Goal: Communication & Community: Answer question/provide support

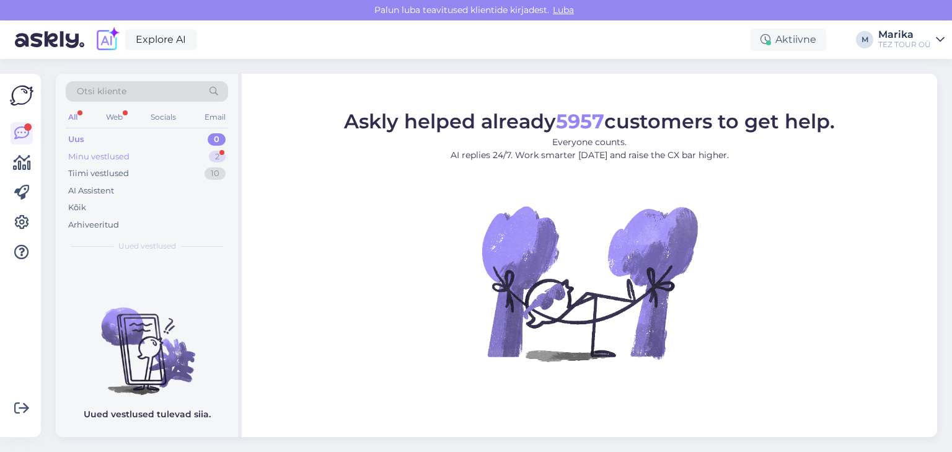
drag, startPoint x: 100, startPoint y: 154, endPoint x: 112, endPoint y: 157, distance: 12.2
click at [101, 154] on div "Minu vestlused" at bounding box center [98, 157] width 61 height 12
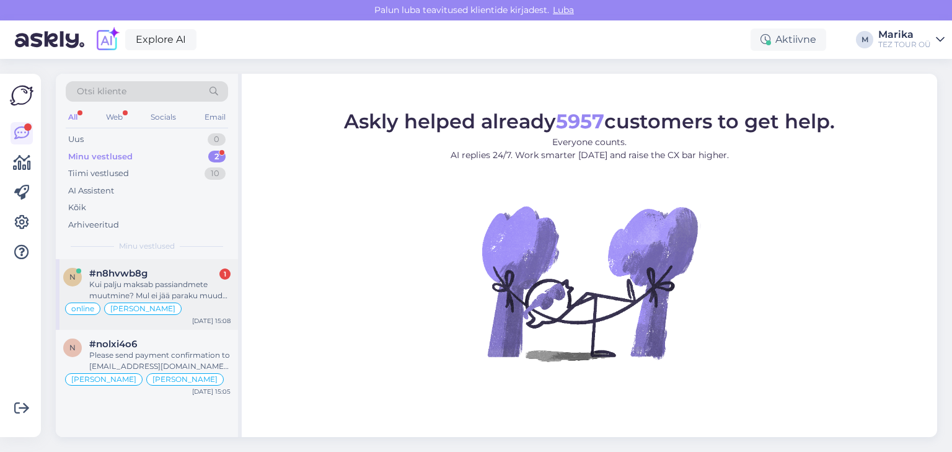
click at [188, 272] on div "#n8hvwb8g 1" at bounding box center [159, 273] width 141 height 11
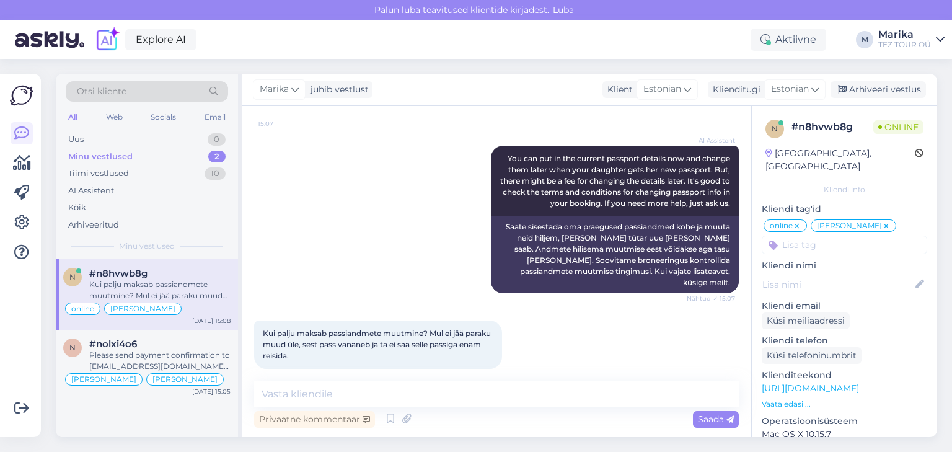
scroll to position [734, 0]
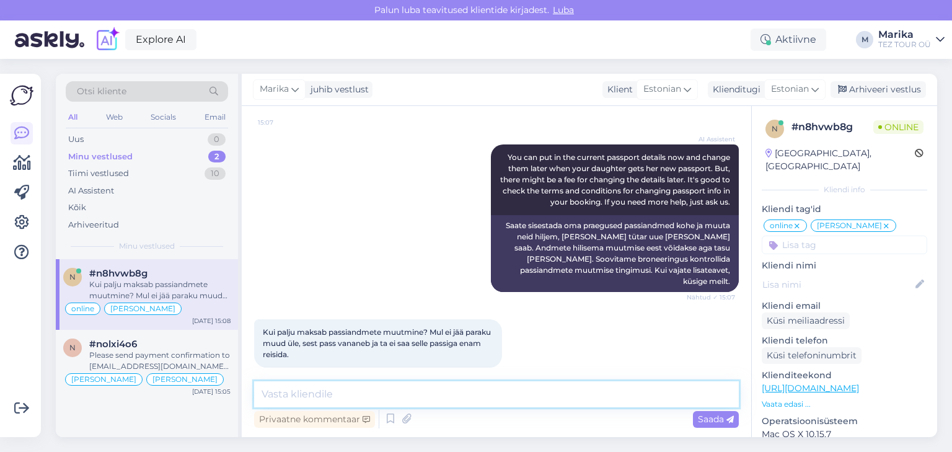
click at [319, 395] on textarea at bounding box center [496, 394] width 485 height 26
type textarea "Tere! passiandmeid saab muuta tasuta."
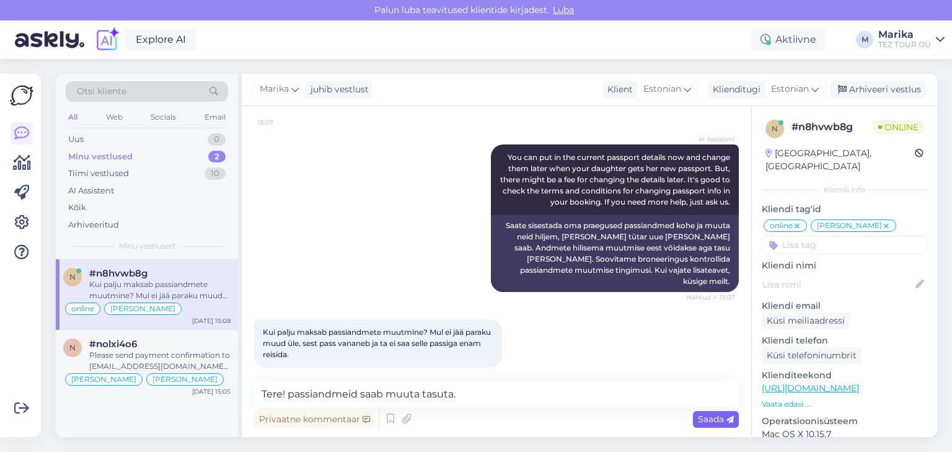
click at [708, 421] on span "Saada" at bounding box center [716, 418] width 36 height 11
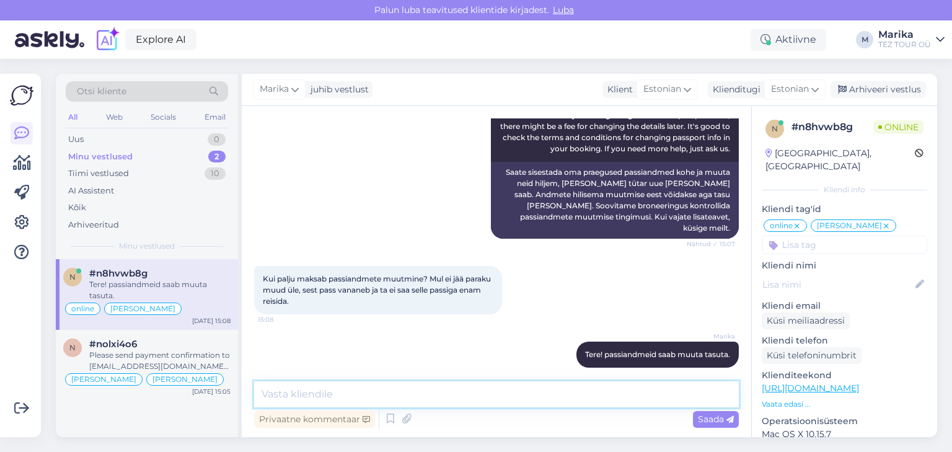
click at [598, 394] on textarea at bounding box center [496, 394] width 485 height 26
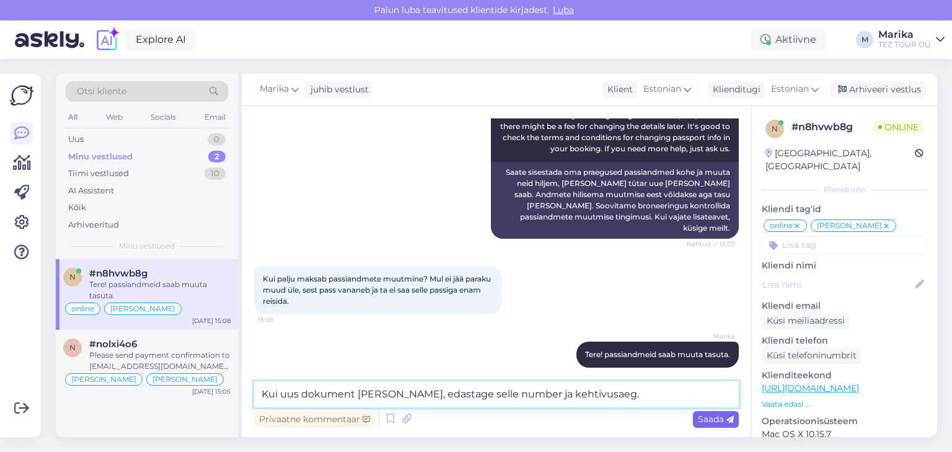
type textarea "Kui uus dokument käes, edastage selle number ja kehtivusaeg."
click at [707, 421] on span "Saada" at bounding box center [716, 418] width 36 height 11
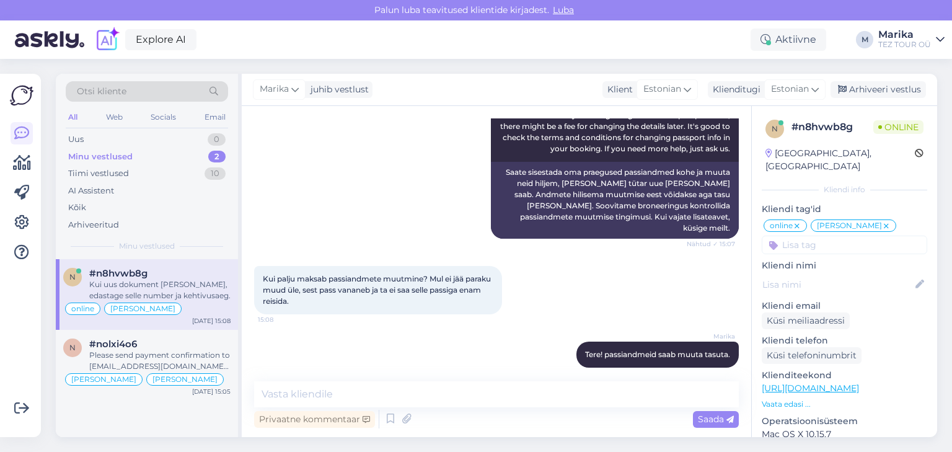
scroll to position [851, 0]
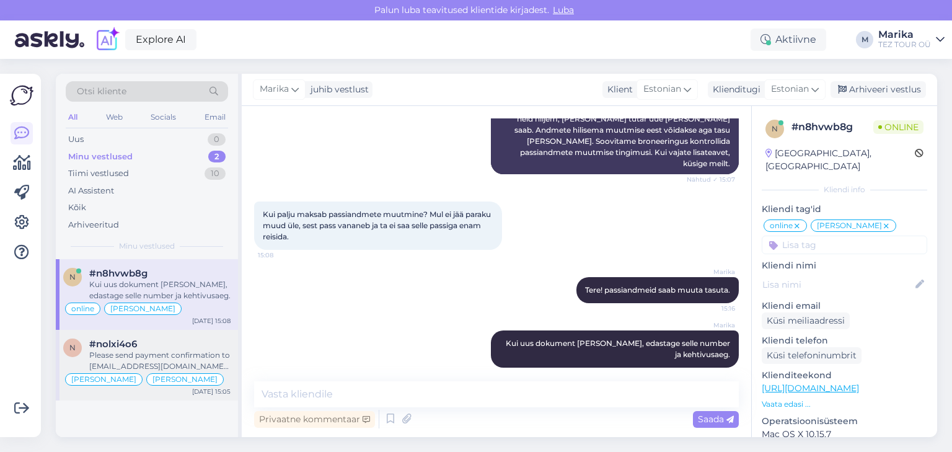
click at [185, 343] on div "#nolxi4o6" at bounding box center [159, 343] width 141 height 11
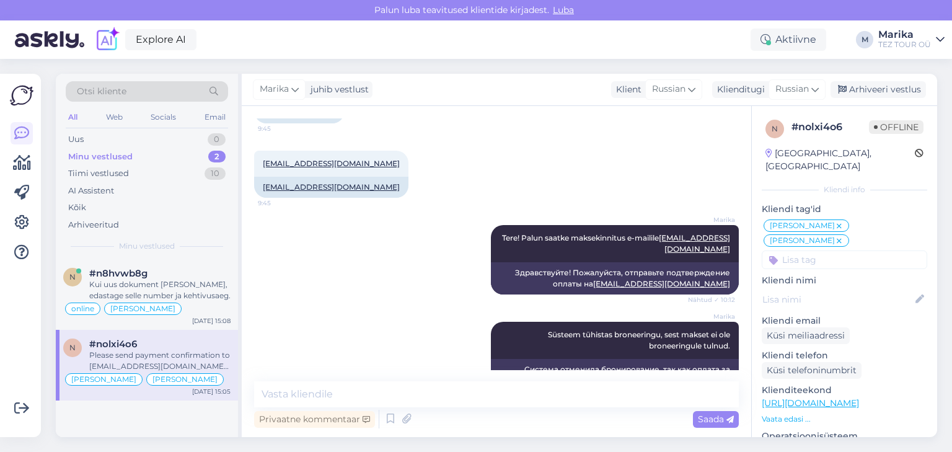
scroll to position [538, 0]
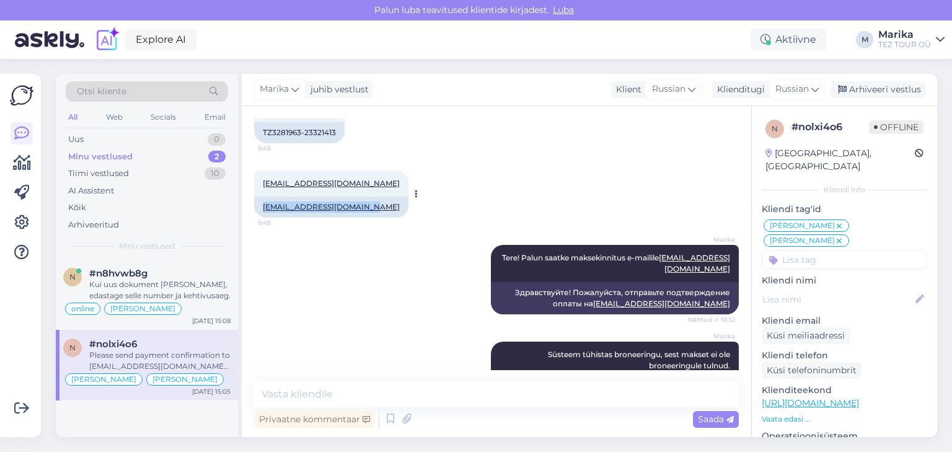
drag, startPoint x: 368, startPoint y: 207, endPoint x: 260, endPoint y: 209, distance: 107.8
click at [260, 209] on div "[EMAIL_ADDRESS][DOMAIN_NAME]" at bounding box center [331, 206] width 154 height 21
copy link "[EMAIL_ADDRESS][DOMAIN_NAME]"
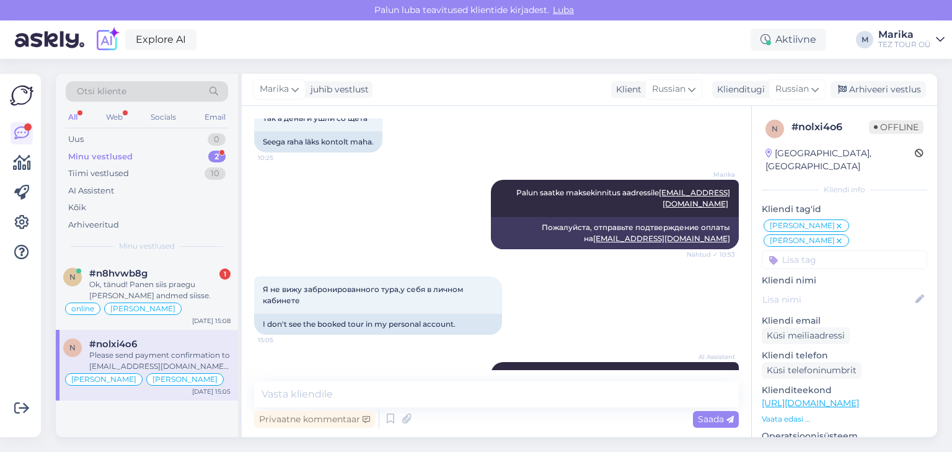
scroll to position [934, 0]
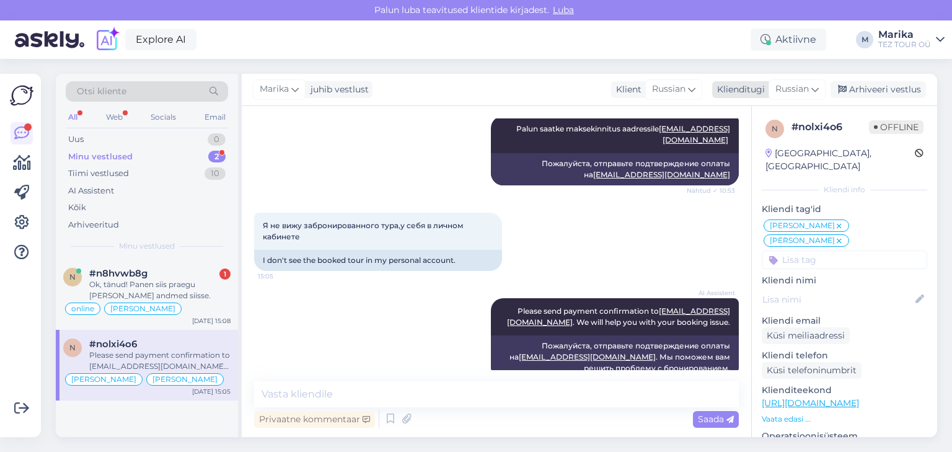
click at [796, 87] on span "Russian" at bounding box center [791, 89] width 33 height 14
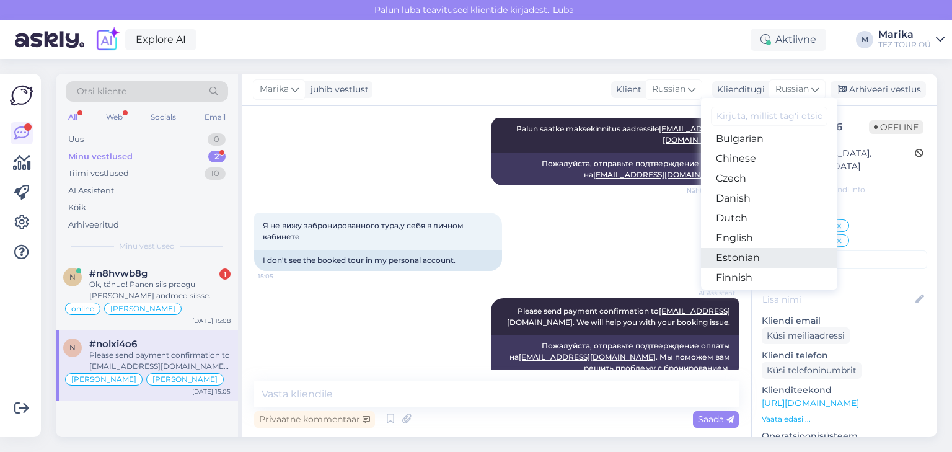
scroll to position [66, 0]
click at [761, 238] on link "Estonian" at bounding box center [769, 237] width 136 height 20
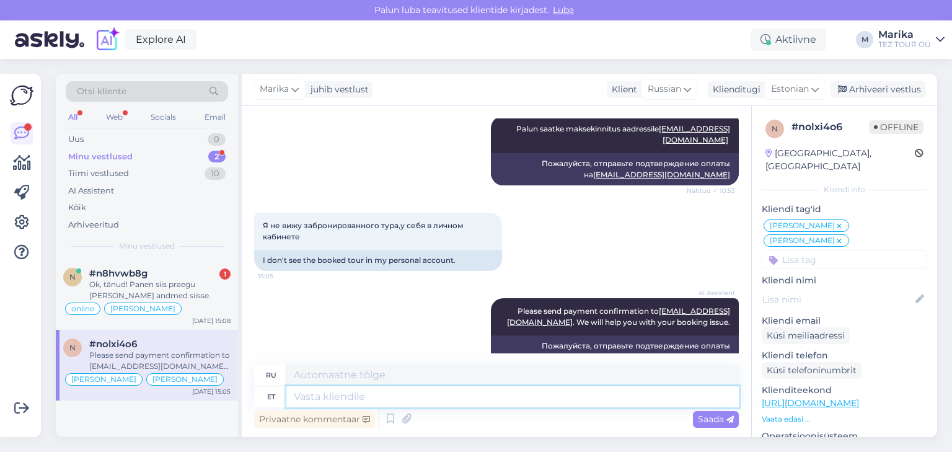
click at [342, 399] on textarea at bounding box center [512, 396] width 452 height 21
type textarea "Tere!"
type textarea "Привет!"
type textarea "Tere! Palun b"
type textarea "Здравствуйте! Пожалуйста."
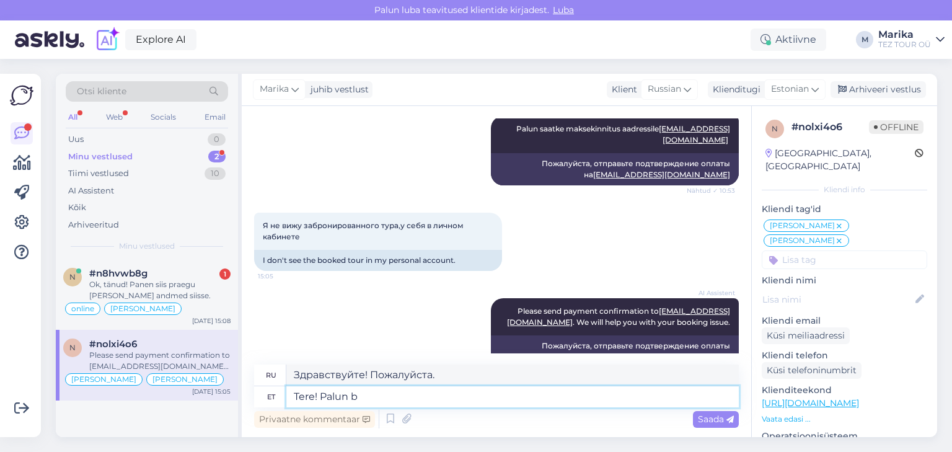
type textarea "Tere! Palun br"
type textarea "Здравствуйте! Пожалуйста, подпишитесь."
type textarea "Tere! Palun"
type textarea "Здравствуйте! Пожалуйста."
type textarea "Tere! Palun proovige o"
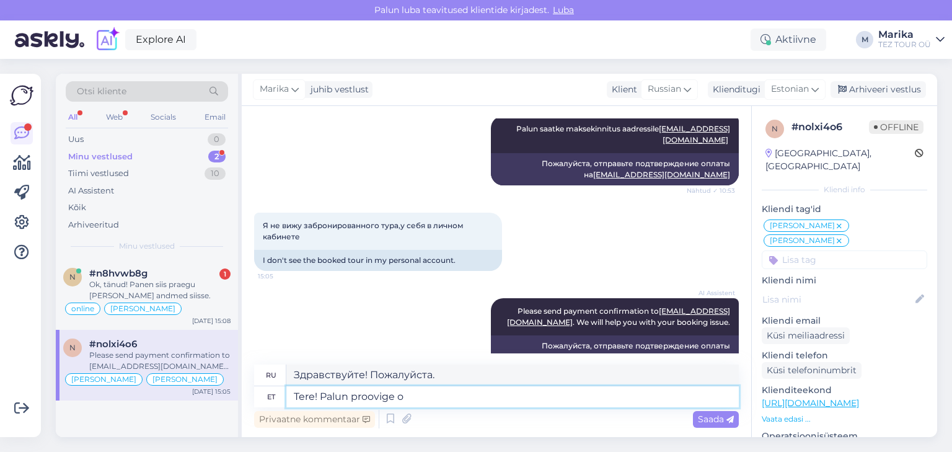
type textarea "Здравствуйте! Попробуйте, пожалуйста."
type textarea "Tere! Palun proovige oma online ka"
type textarea "Здравствуйте! Попробуйте онлайн-заявку."
type textarea "Tere! Palun proovige oma online kabinetti l"
type textarea "Здравствуйте! Попробуйте войти в свой онлайн-аккаунт."
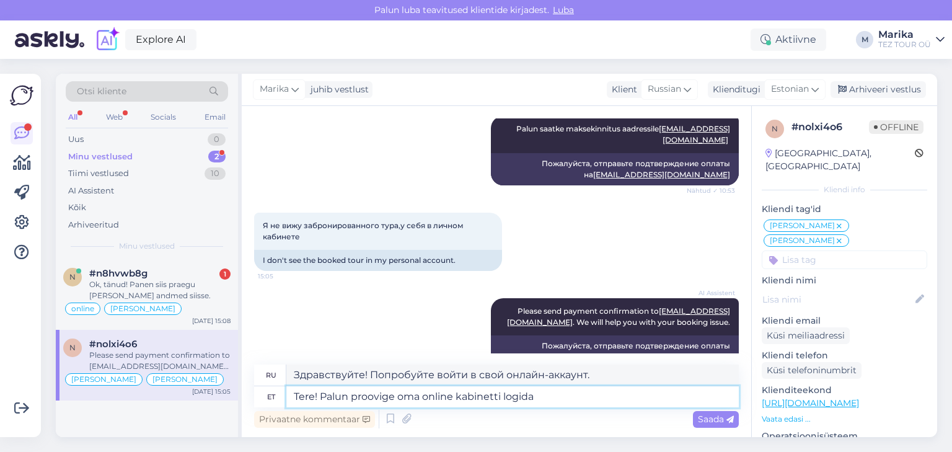
type textarea "Tere! Palun proovige oma online kabinetti logida e"
type textarea "Здравствуйте! Попробуйте войти в свою учётную запись."
paste textarea "[EMAIL_ADDRESS][DOMAIN_NAME]"
type textarea "Tere! Palun proovige oma online kabinetti logida e-mailige vb.krupich1987@gmail…"
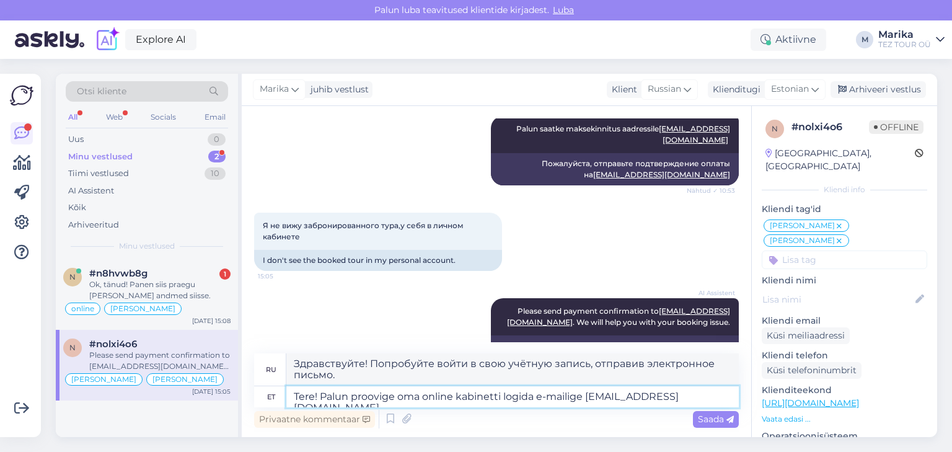
type textarea "Здравствуйте! Попробуйте войти в свой онлайн-аккаунт, отправив письмо на адрес …"
type textarea "Tere! Palun proovige oma online kabinetti logida e-mailige vb.krupich1987@gmail…"
click at [703, 420] on span "Saada" at bounding box center [716, 418] width 36 height 11
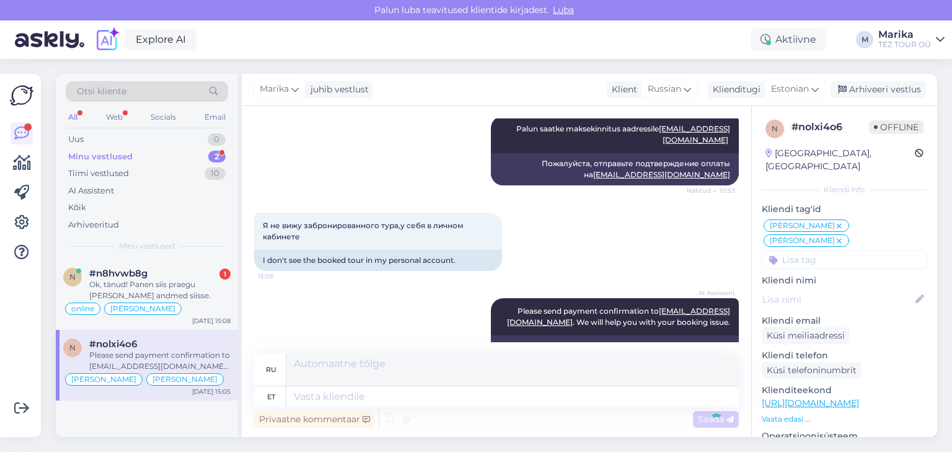
scroll to position [1058, 0]
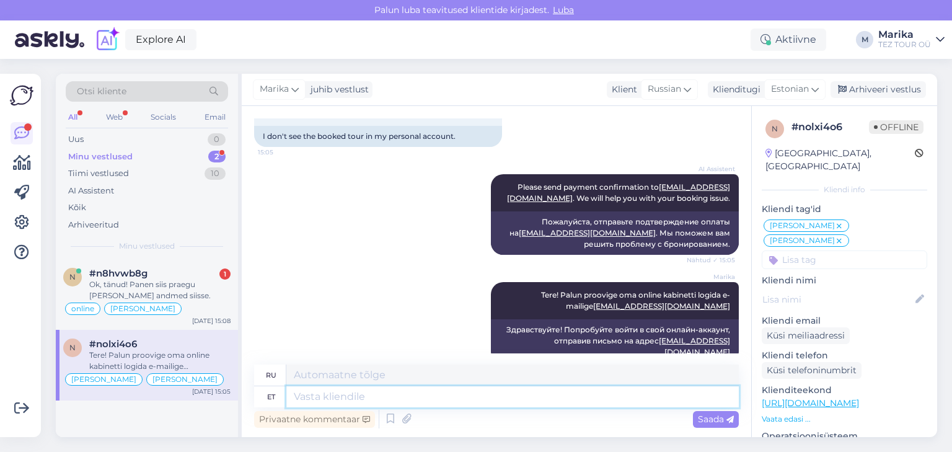
click at [606, 399] on textarea at bounding box center [512, 396] width 452 height 21
type textarea "Kehtivas"
type textarea "Действующий"
type textarea "Kehtivas broneeringus on"
type textarea "Текущее бронирование имеет"
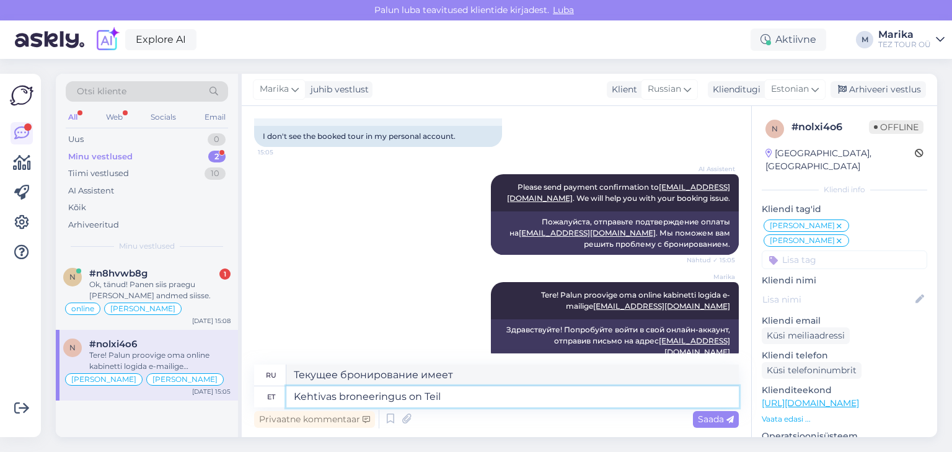
type textarea "Kehtivas broneeringus on Teil e"
type textarea "В действительном бронировании у вас есть"
type textarea "Kehtivas broneeringus on Teil e-mail"
type textarea "В вашем текущем бронировании указан адрес электронной почты."
type textarea "Kehtivas broneeringus on Teil e-mail valesti si"
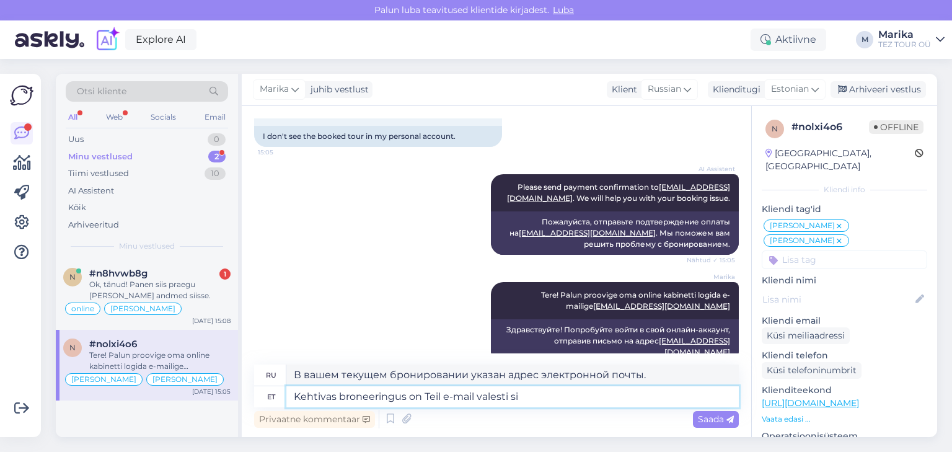
type textarea "Ваш адрес электронной почты в текущем бронировании неверен."
type textarea "Kehtivas broneeringus on Teil e-mail valesti sis"
type textarea "Вы указали неверный адрес электронной почты в текущем бронировании."
type textarea "Kehtivas broneeringus on Teil e-mail valesti sisesta"
type textarea "Вы неверно указали адрес электронной почты в текущем бронировании."
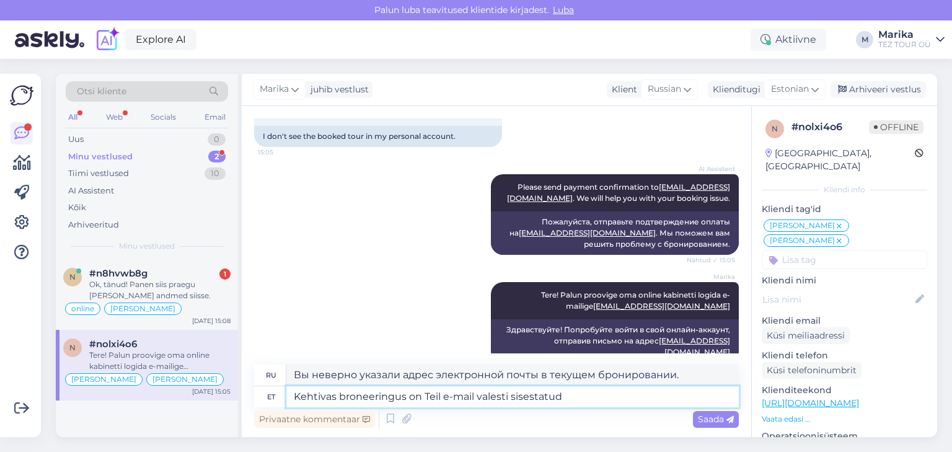
type textarea "Kehtivas broneeringus on Teil e-mail valesti sisestatud."
type textarea "Вы указали неверный адрес электронной почты в текущем бронировании."
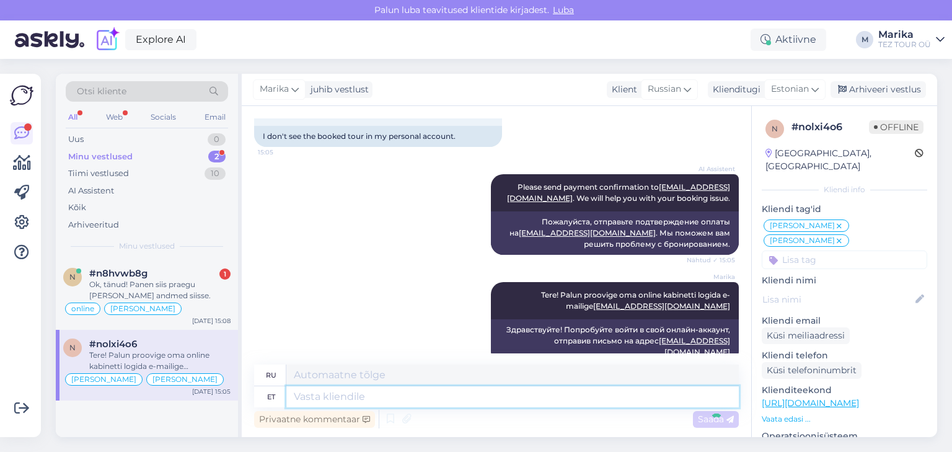
scroll to position [1145, 0]
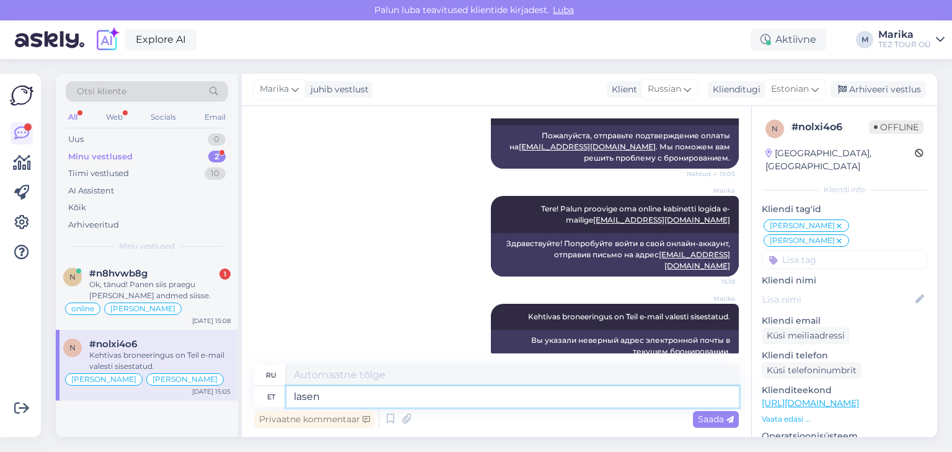
type textarea "lasen"
type textarea "Я позволил"
type textarea "lasen e-maili"
type textarea "Я отправлю электронное письмо."
type textarea "lasen e-maili ära"
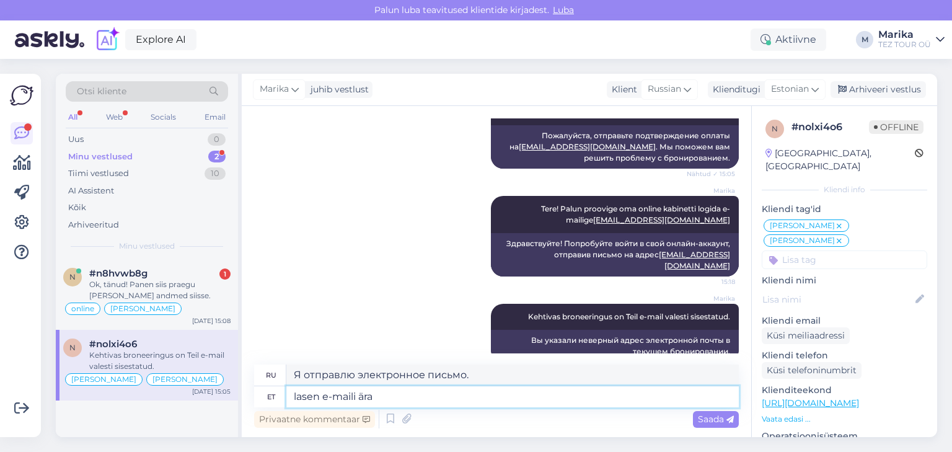
type textarea "Я отправлю вам электронное письмо."
type textarea "lasen e-maili ära parandada."
type textarea "Я исправлю адрес электронной почты."
type textarea "lasen e-maili ära parandada."
click at [707, 420] on span "Saada" at bounding box center [716, 418] width 36 height 11
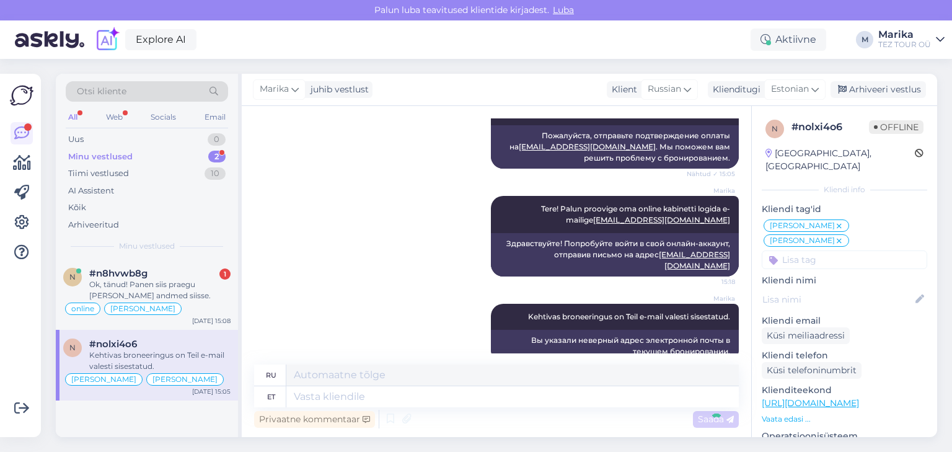
scroll to position [1219, 0]
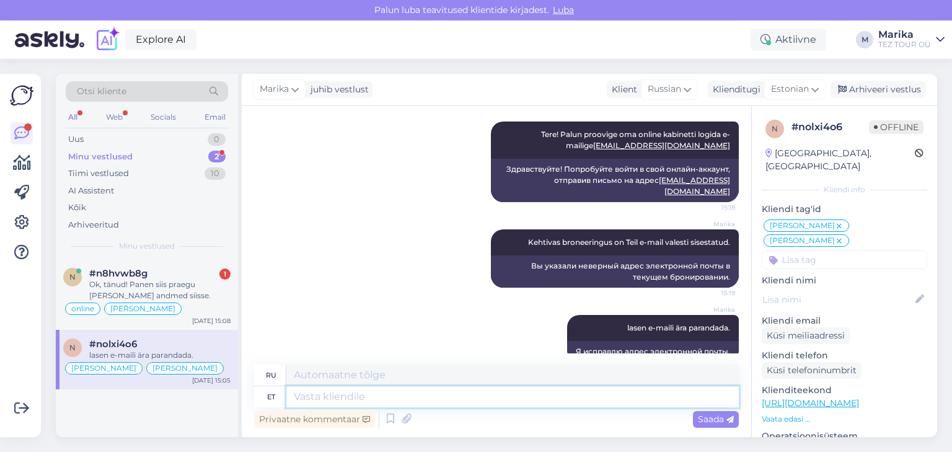
click at [659, 397] on textarea at bounding box center [512, 396] width 452 height 21
paste textarea "-23321420"
type textarea "-23321420"
type textarea "23321420"
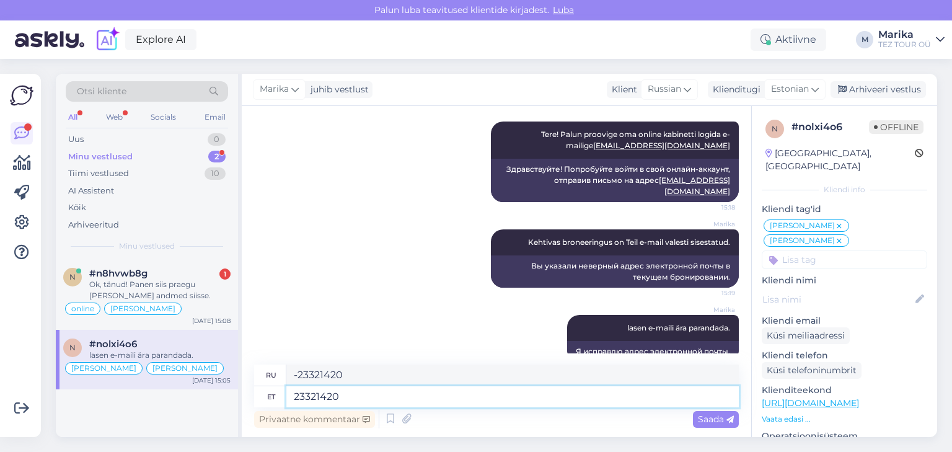
type textarea "23321420"
click at [659, 397] on textarea "23321420" at bounding box center [512, 396] width 452 height 21
type textarea "23321420 on"
type textarea "23321420 — это"
type textarea "23321420 on õ"
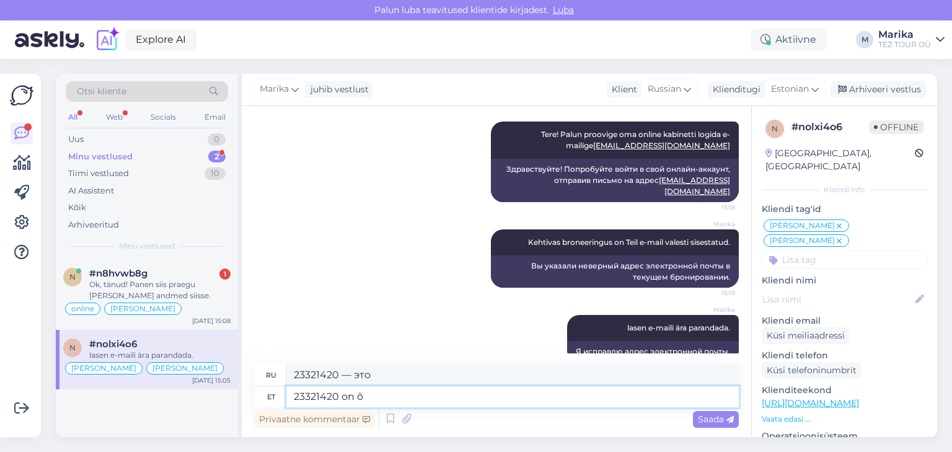
type textarea "23321420 — это число"
type textarea "23321420 on õige br"
type textarea "23321420 правильный"
type textarea "23321420 on õige broneering"
type textarea "23321420 — это правильное бронирование"
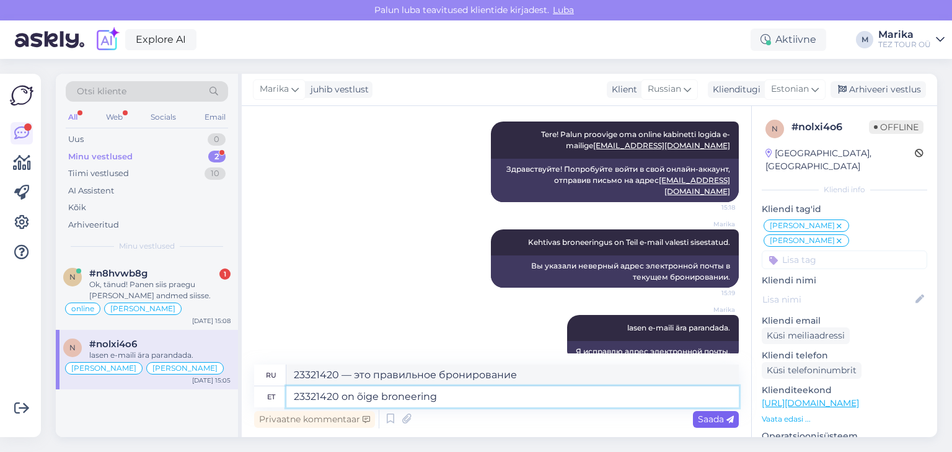
type textarea "23321420 on õige broneering"
click at [717, 419] on span "Saada" at bounding box center [716, 418] width 36 height 11
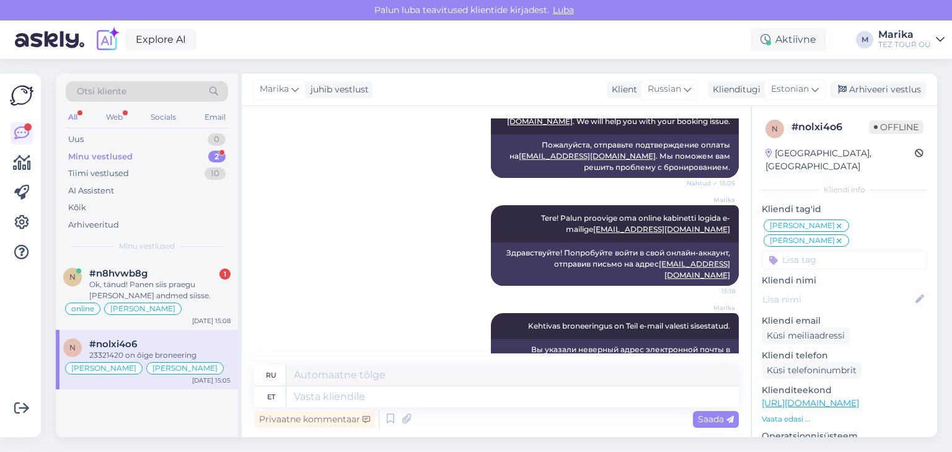
scroll to position [1293, 0]
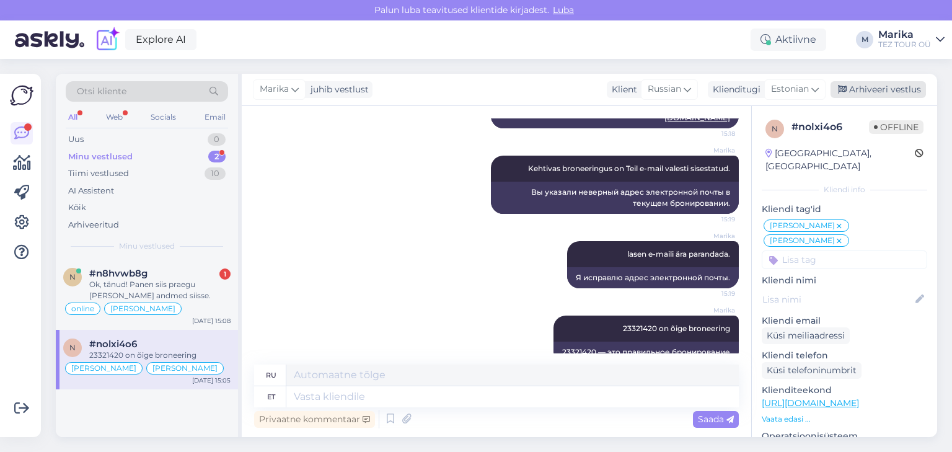
click at [855, 88] on div "Arhiveeri vestlus" at bounding box center [877, 89] width 95 height 17
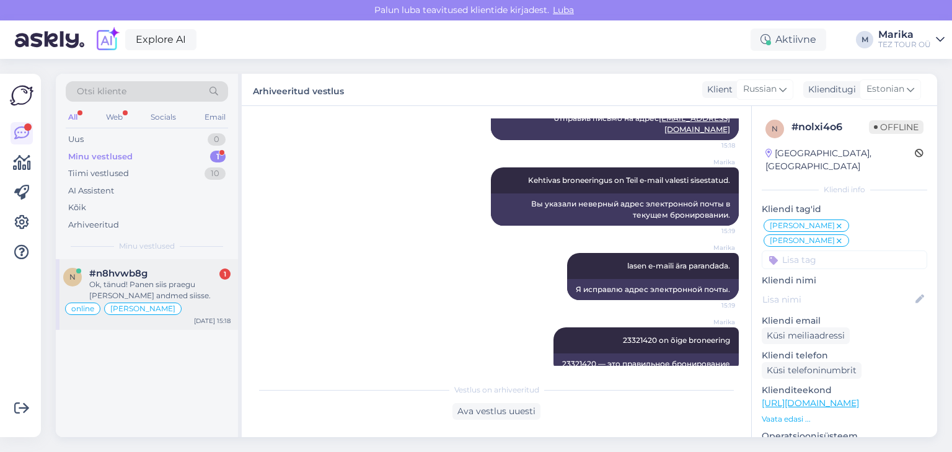
click at [164, 272] on div "#n8hvwb8g 1" at bounding box center [159, 273] width 141 height 11
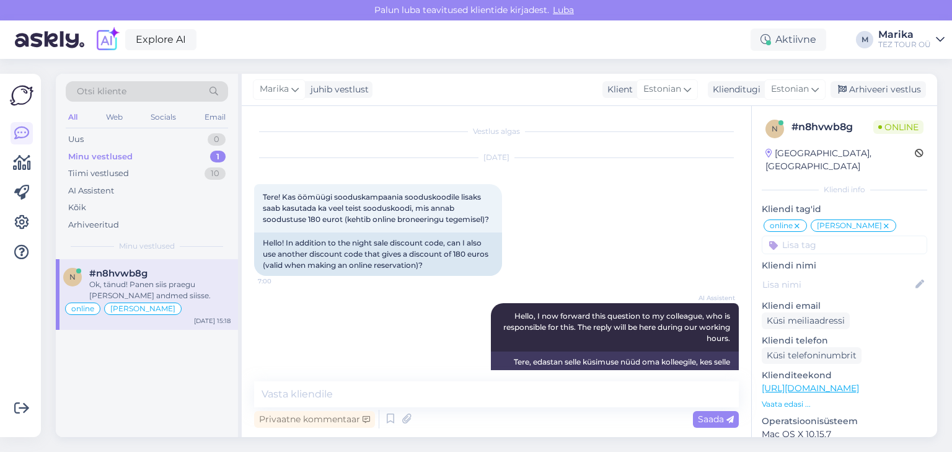
scroll to position [905, 0]
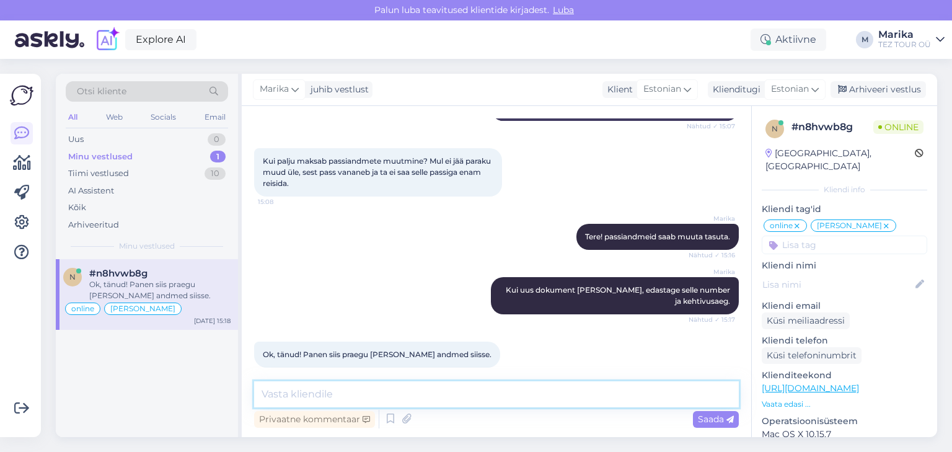
click at [359, 394] on textarea at bounding box center [496, 394] width 485 height 26
type textarea "Jah."
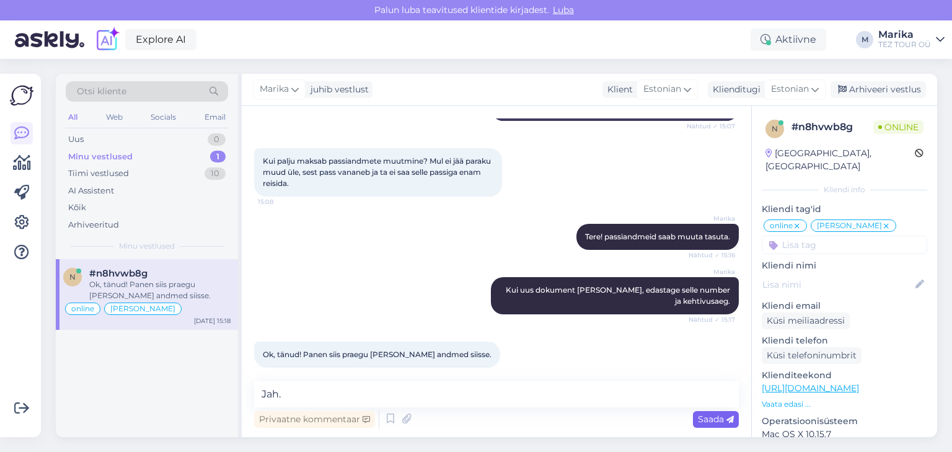
click at [715, 416] on span "Saada" at bounding box center [716, 418] width 36 height 11
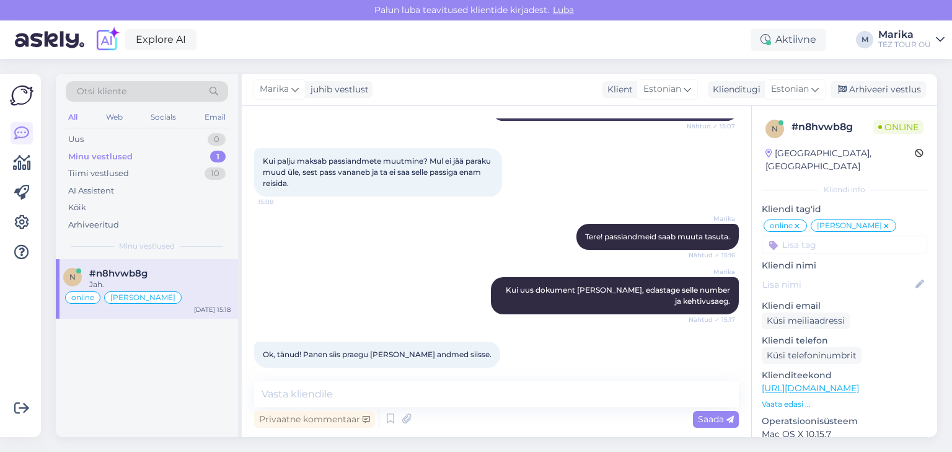
scroll to position [958, 0]
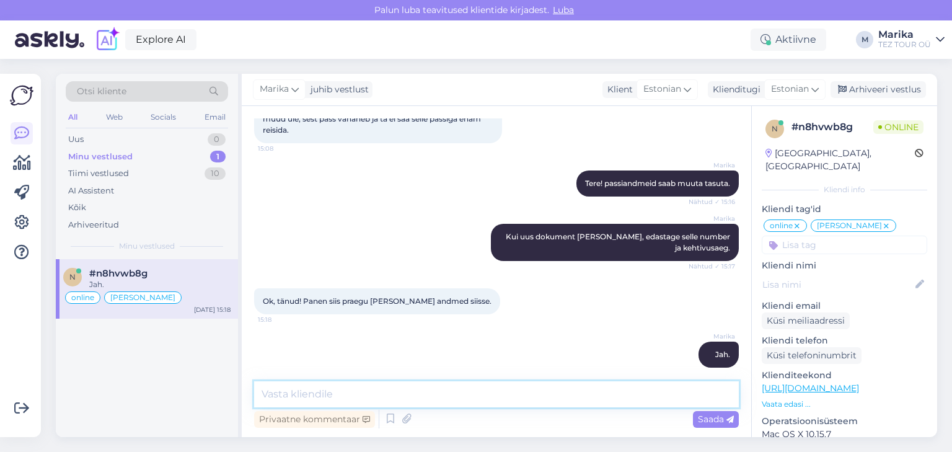
click at [649, 398] on textarea at bounding box center [496, 394] width 485 height 26
type textarea "Passiandmeid saate ka ise läbi online kabineti vahetada."
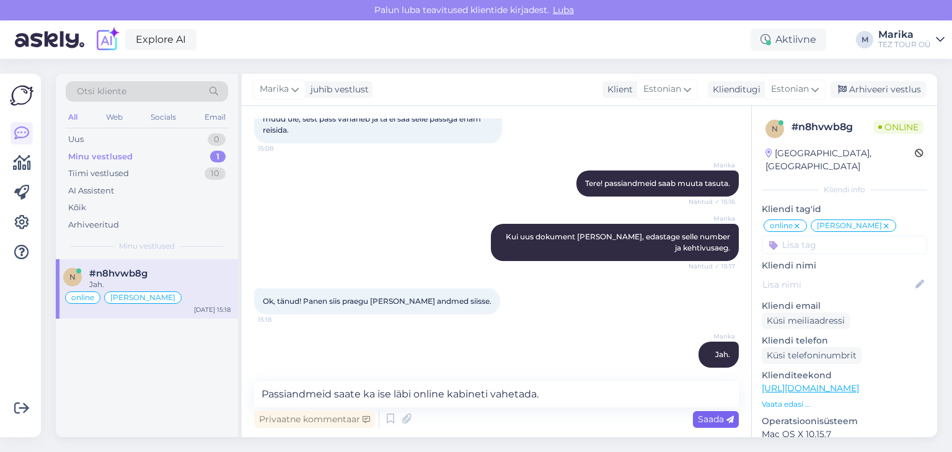
click at [713, 423] on span "Saada" at bounding box center [716, 418] width 36 height 11
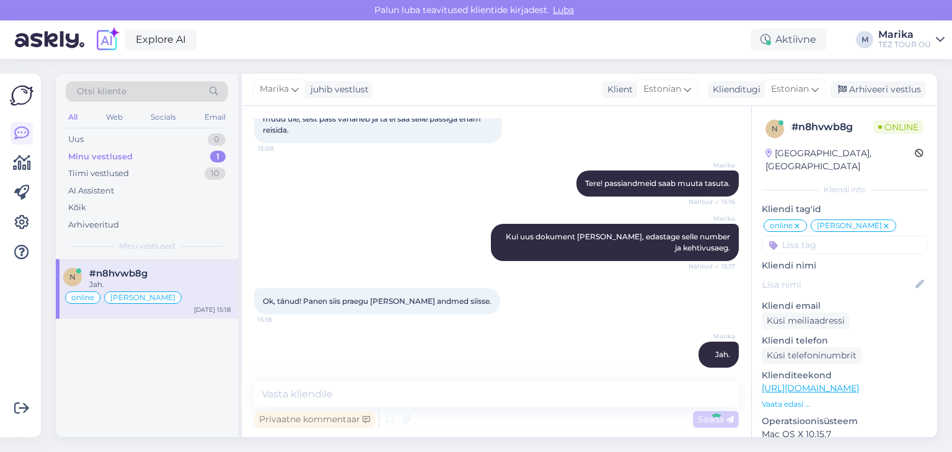
scroll to position [1011, 0]
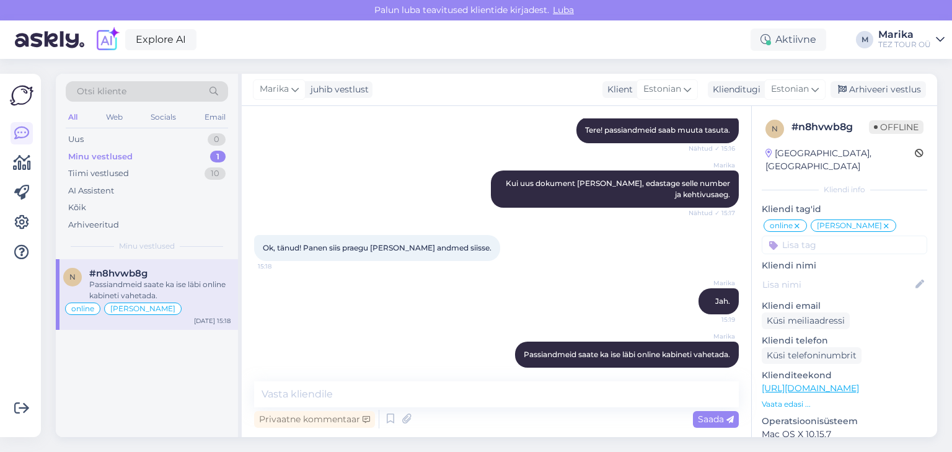
click at [186, 273] on div "#n8hvwb8g" at bounding box center [159, 273] width 141 height 11
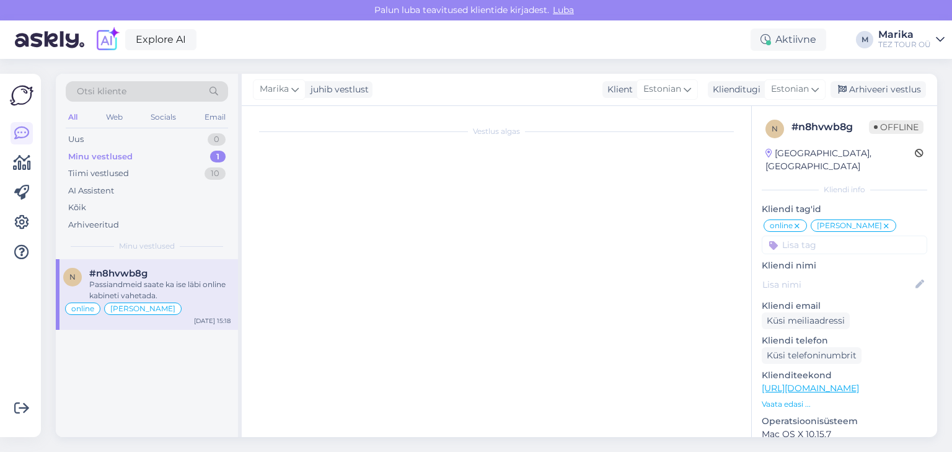
scroll to position [0, 0]
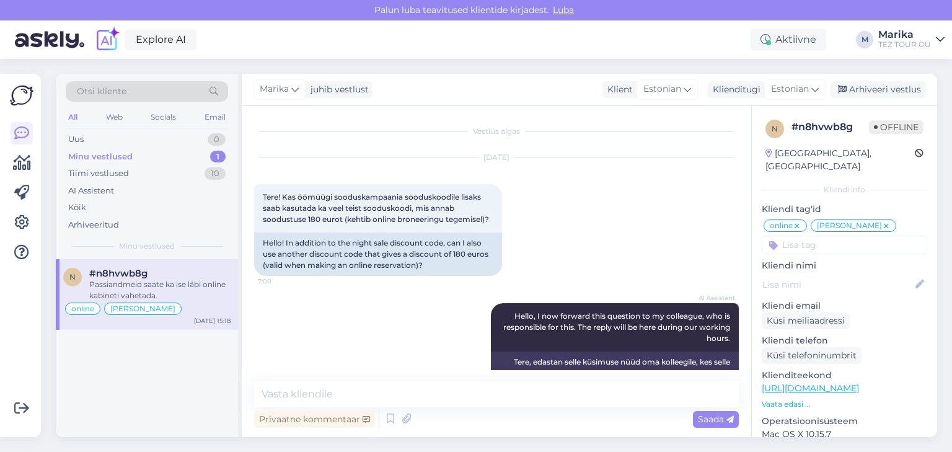
click at [882, 221] on icon at bounding box center [885, 226] width 7 height 10
click at [842, 235] on input at bounding box center [844, 244] width 165 height 19
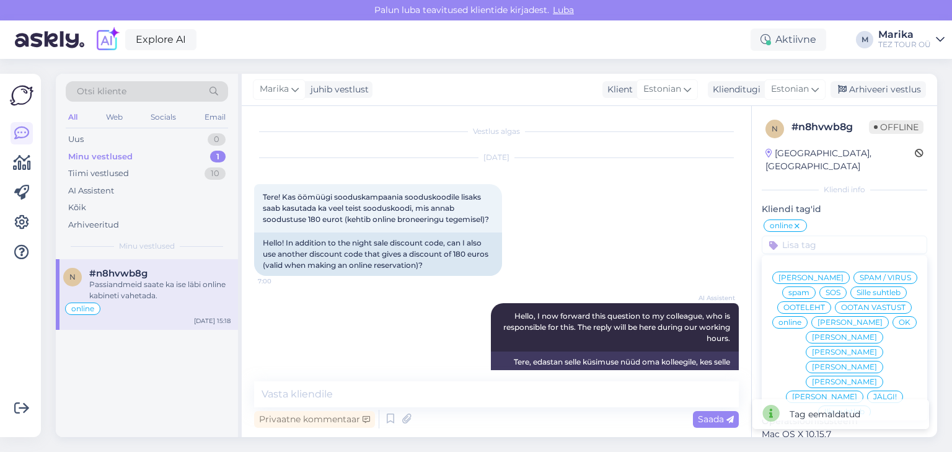
click at [817, 364] on span "[PERSON_NAME]" at bounding box center [844, 366] width 65 height 7
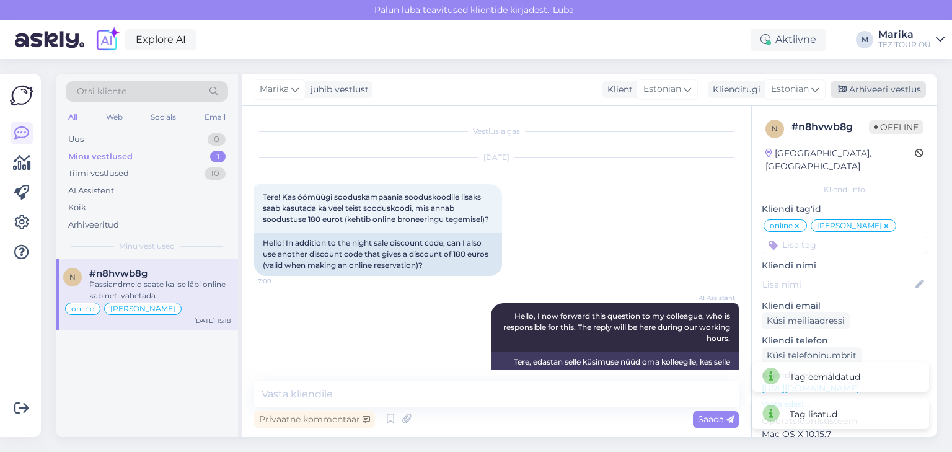
click at [871, 88] on div "Arhiveeri vestlus" at bounding box center [877, 89] width 95 height 17
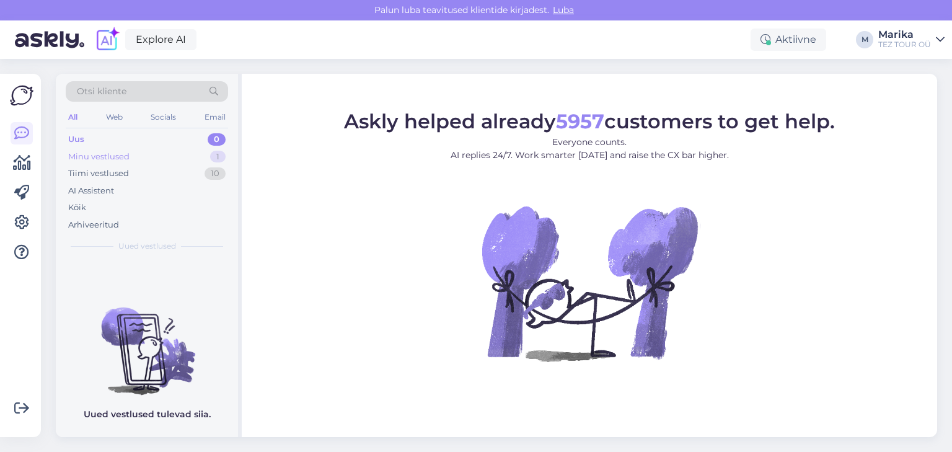
click at [127, 157] on div "Minu vestlused" at bounding box center [98, 157] width 61 height 12
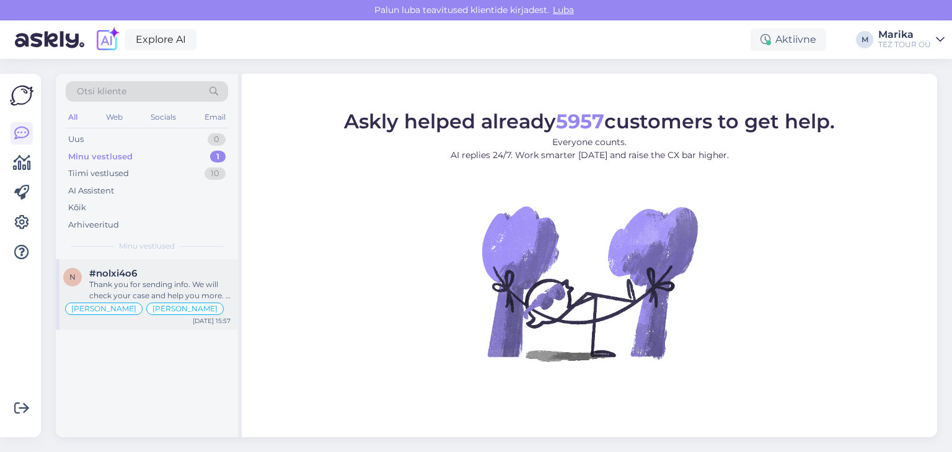
click at [165, 285] on div "Thank you for sending info. We will check your case and help you more. If you h…" at bounding box center [159, 290] width 141 height 22
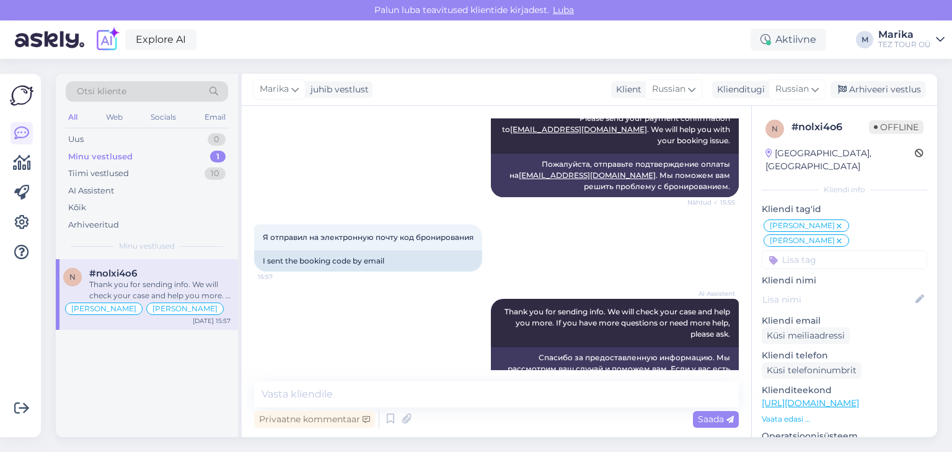
scroll to position [1674, 0]
click at [803, 87] on span "Russian" at bounding box center [791, 89] width 33 height 14
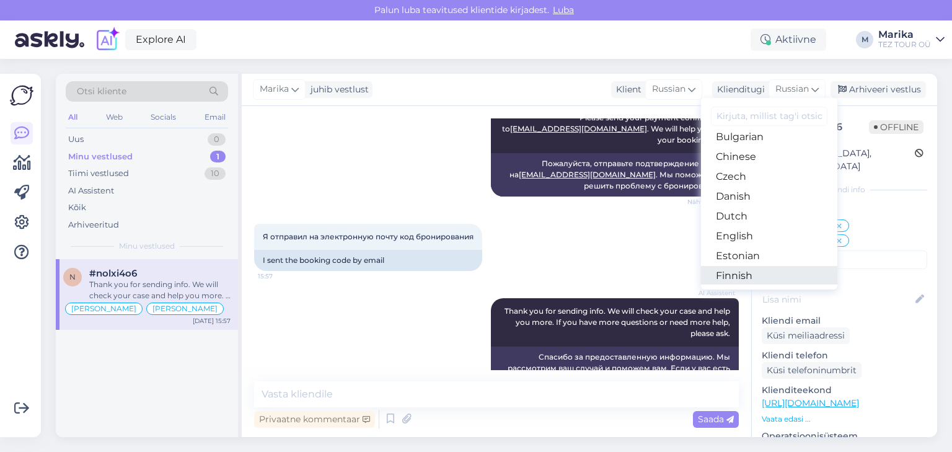
scroll to position [132, 0]
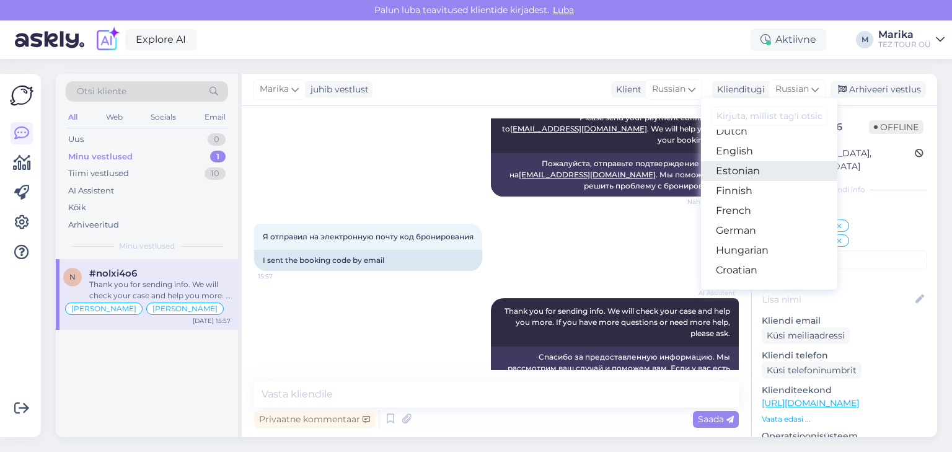
drag, startPoint x: 768, startPoint y: 172, endPoint x: 757, endPoint y: 188, distance: 20.1
click at [768, 171] on link "Estonian" at bounding box center [769, 171] width 136 height 20
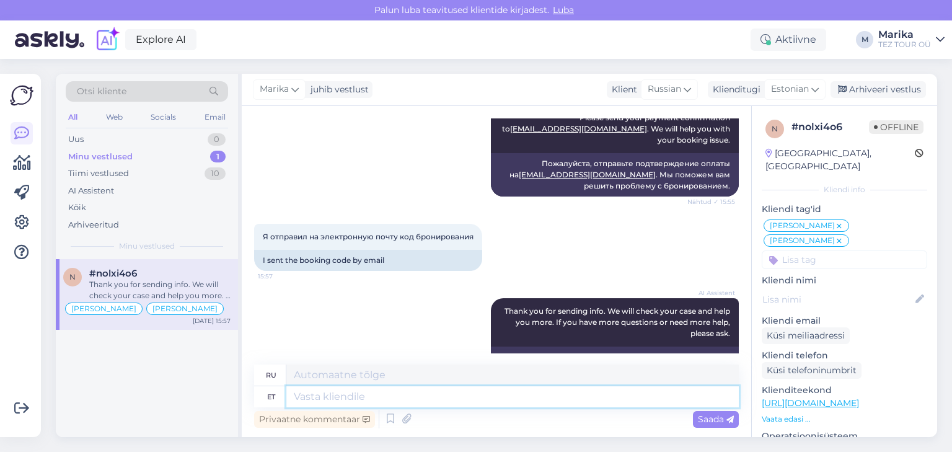
click at [409, 401] on textarea at bounding box center [512, 396] width 452 height 21
type textarea "Tere!"
type textarea "Привет!"
type textarea "Tere! me p"
type textarea "Привет! Мы"
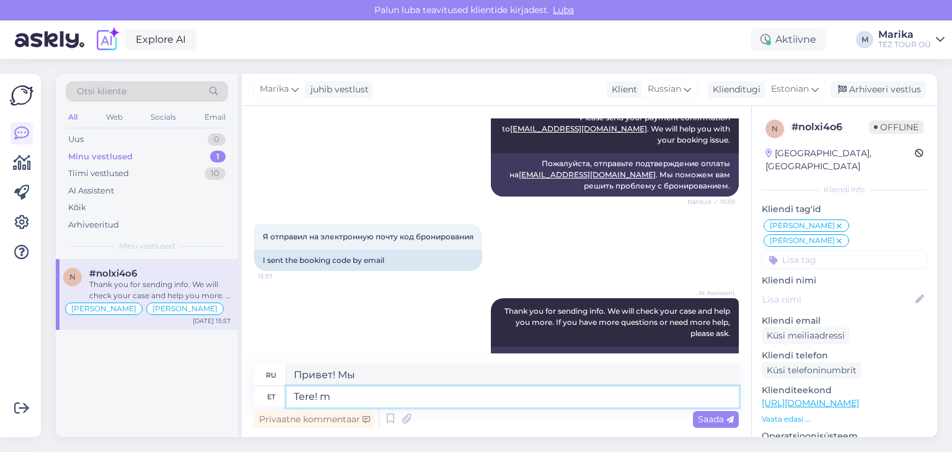
type textarea "Tere!"
type textarea "Привет!"
type textarea "Tere! [GEOGRAPHIC_DATA]"
type textarea "Привет! Мы получили это."
type textarea "Tere! [PERSON_NAME] b"
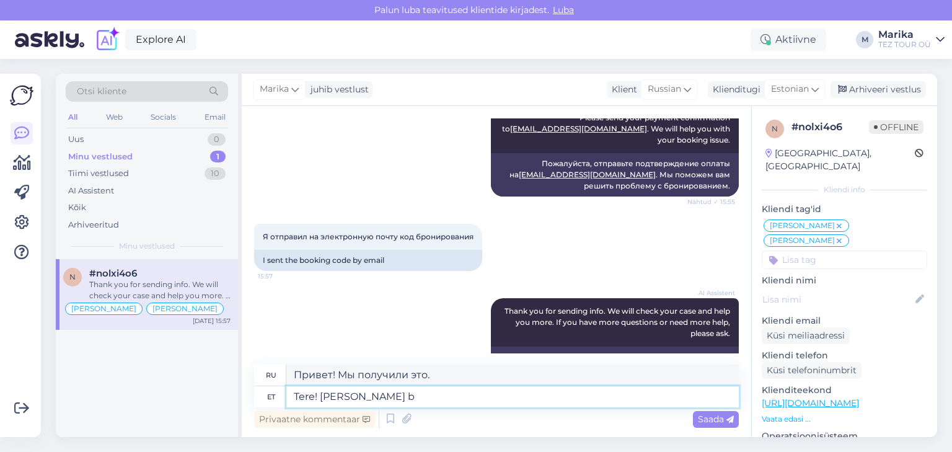
type textarea "Привет! Мы тебя поняли."
type textarea "Tere! [PERSON_NAME] broneeringu"
type textarea "Здравствуйте! Мы получили вашу заявку."
type textarea "Tere! [PERSON_NAME] broneeringunumbri kä"
type textarea "Здравствуйте! Мы получили номер вашего бронирования."
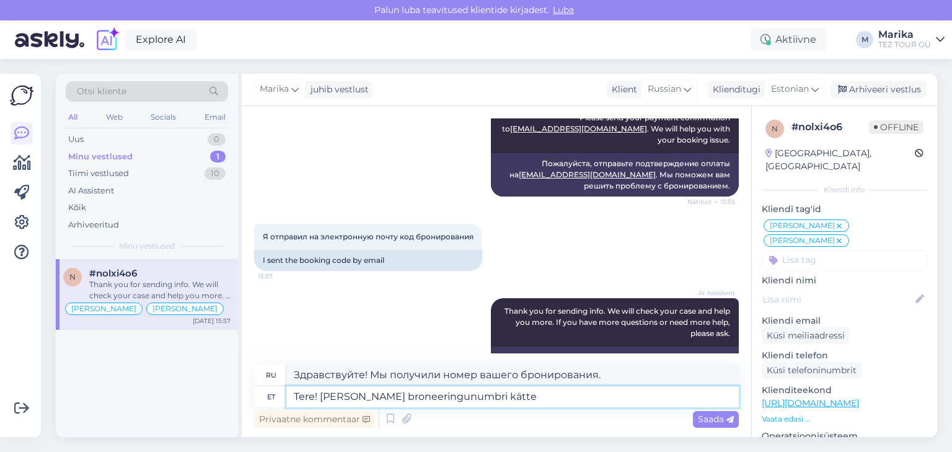
type textarea "Tere! [PERSON_NAME] broneeringunumbri kätte."
type textarea "Здравствуйте, мы получили номер вашего бронирования."
type textarea "Tere! [PERSON_NAME] broneeringunumbri kätte."
click at [707, 416] on span "Saada" at bounding box center [716, 418] width 36 height 11
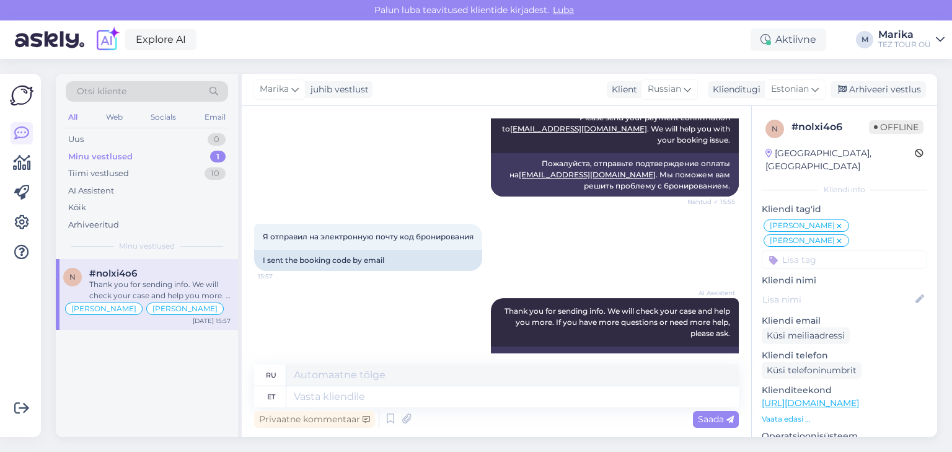
scroll to position [1765, 0]
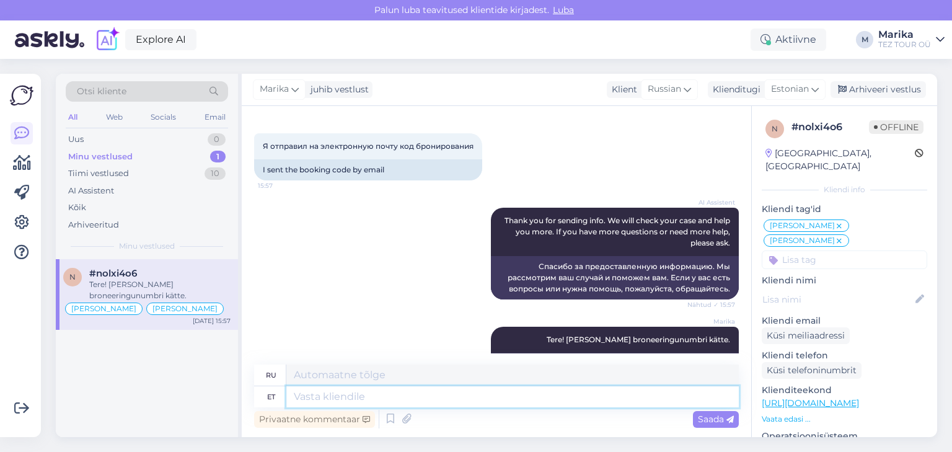
click at [623, 399] on textarea at bounding box center [512, 396] width 452 height 21
type textarea "Broneeringus"
type textarea "В резервации"
click at [513, 391] on textarea "Broneeringus" at bounding box center [512, 396] width 452 height 21
paste textarea "23321420"
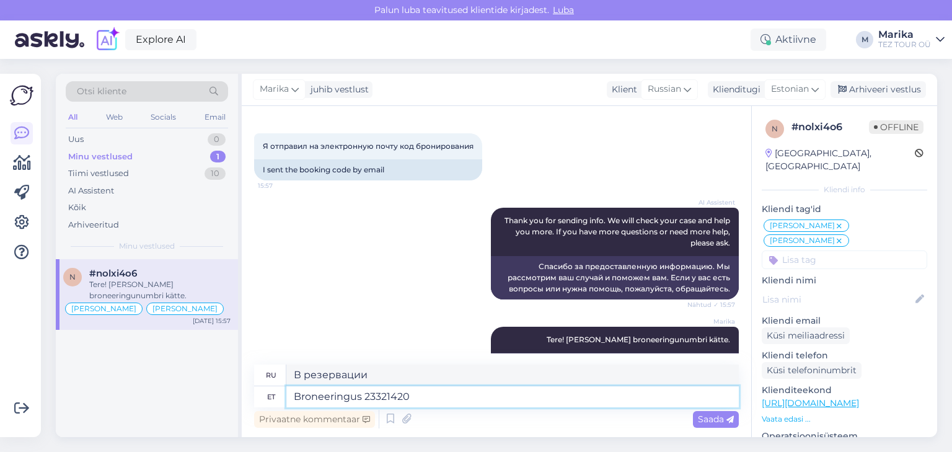
type textarea "Broneeringus 23321420"
type textarea "По бронированию 23321420"
type textarea "Broneeringus 23321420 on"
type textarea "Бронирование 23321420"
type textarea "Broneeringus 23321420 on vaja"
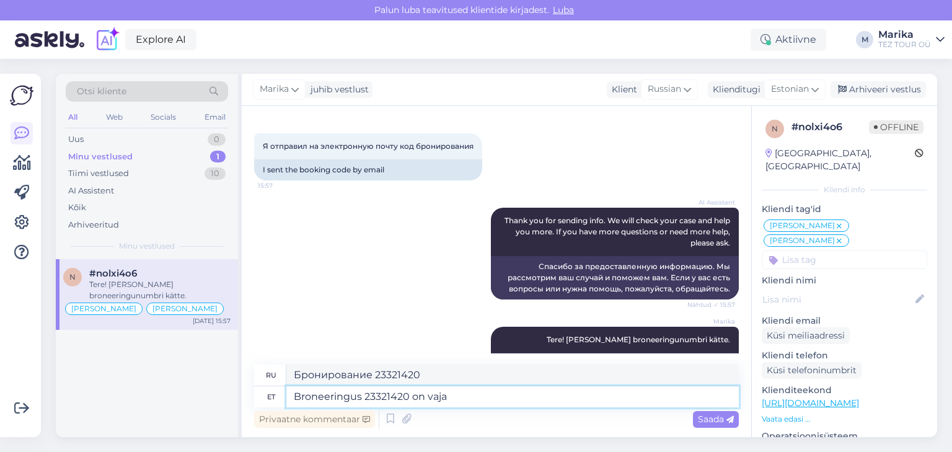
type textarea "Требуется бронирование 23321420"
type textarea "Broneeringus 23321420 on vaja korrigeerida"
type textarea "Необходимо исправить бронирование 23321420."
type textarea "Broneeringus 23321420 on vaja korrigeerida Teie e-mail."
type textarea "Ваш адрес электронной почты необходимо исправить в бронировании 23321420."
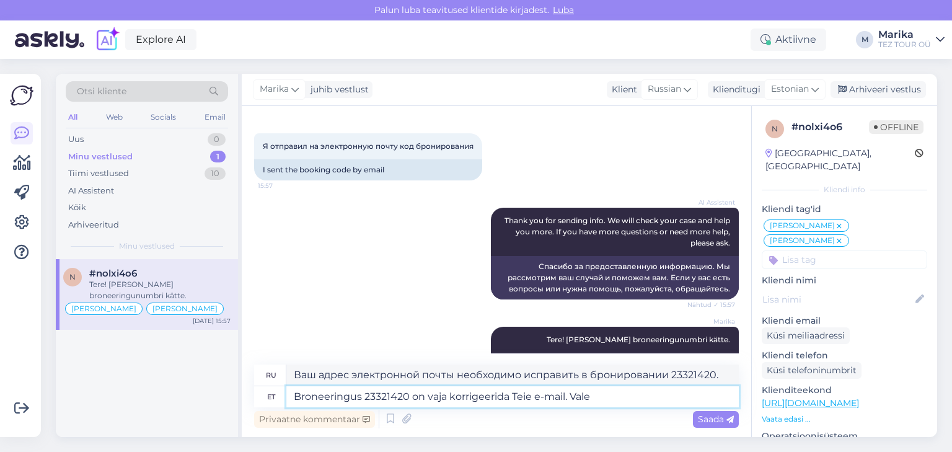
type textarea "Broneeringus 23321420 on vaja korrigeerida Teie e-mail. Vale"
type textarea "Ваш адрес электронной почты необходимо исправить в бронировании 23321420. [GEOG…"
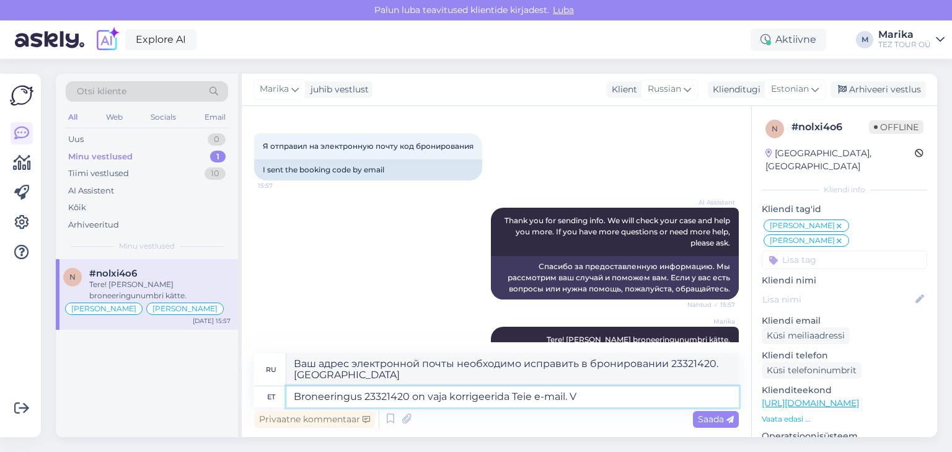
type textarea "Broneeringus 23321420 on vaja korrigeerida Teie e-mail."
type textarea "Ваш адрес электронной почты необходимо исправить в бронировании 23321420."
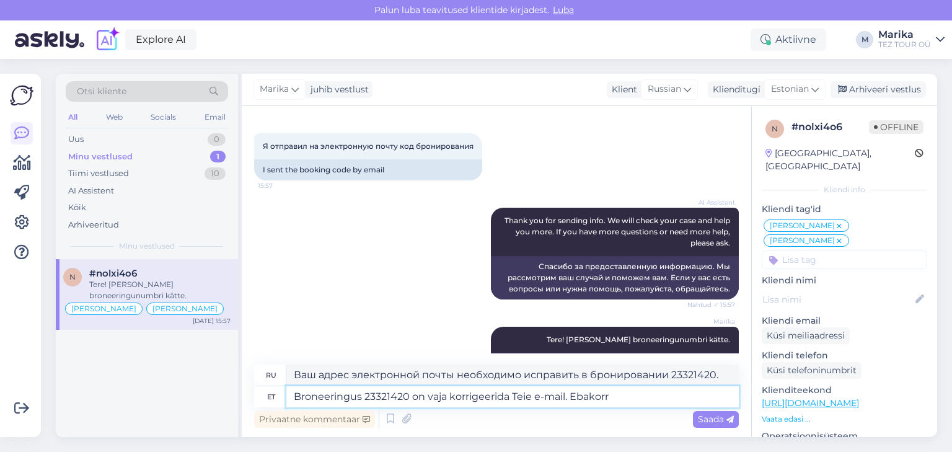
type textarea "Broneeringus 23321420 on vaja korrigeerida Teie e-mail. [GEOGRAPHIC_DATA]"
type textarea "Ваш адрес электронной почты необходимо исправить в бронировании 23321420. [GEOG…"
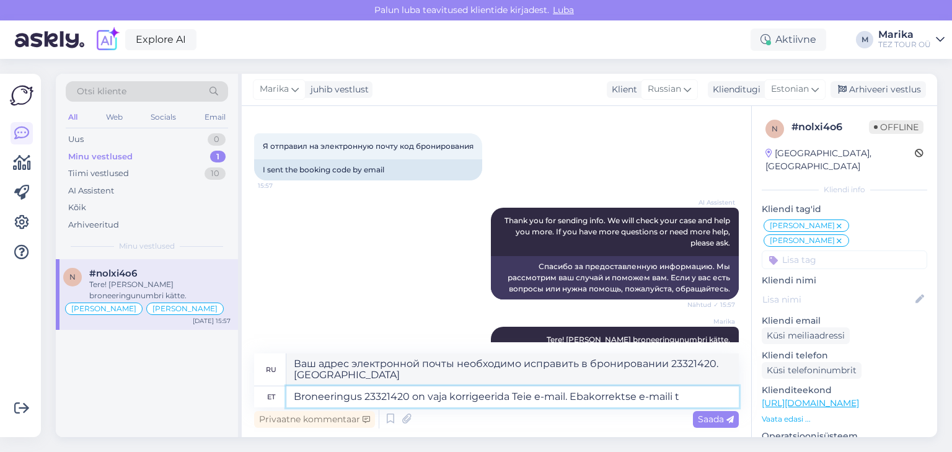
type textarea "Broneeringus 23321420 on vaja korrigeerida Teie e-mail. Ebakorrektse e-maili tõ"
type textarea "Ваш адрес электронной почты необходимо исправить в бронировании 23321420. Невер…"
type textarea "Broneeringus 23321420 on vaja korrigeerida Teie e-mail. Ebakorrektse e-maili tõ…"
type textarea "Ваш адрес электронной почты необходимо исправить в бронировании 23321420. Из-за…"
type textarea "Broneeringus 23321420 on vaja korrigeerida Teie e-mail. Ebakorrektse e-maili tõ…"
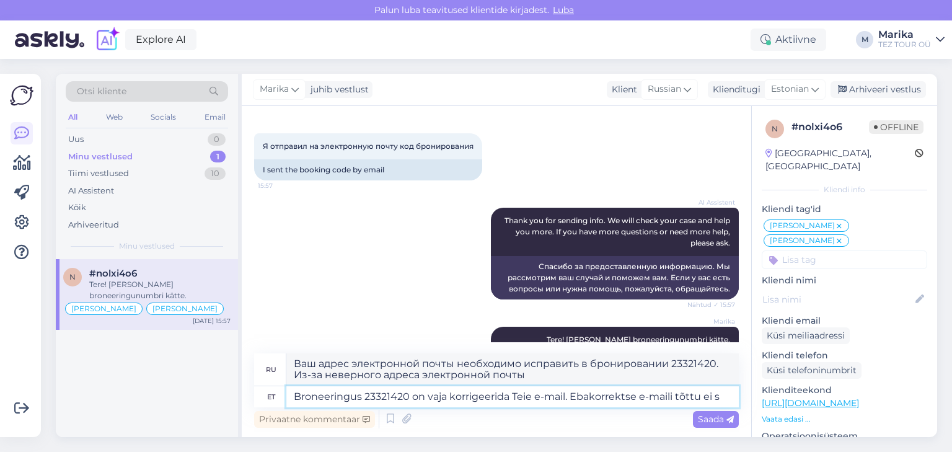
type textarea "Ваш адрес электронной почты необходимо исправить в бронировании 23321420. Из-за…"
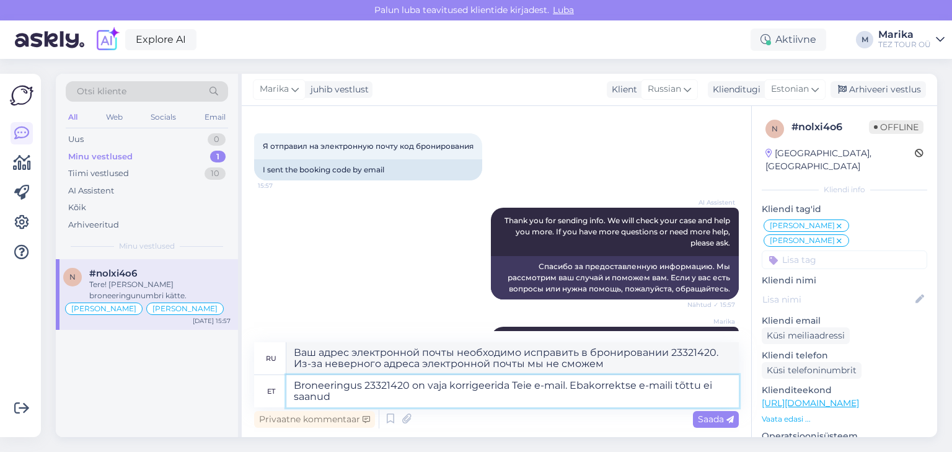
type textarea "Broneeringus 23321420 on vaja korrigeerida Teie e-mail. Ebakorrektse e-maili tõ…"
type textarea "Ваш адрес электронной почты необходимо исправить в бронировании 23321420. Из-за…"
type textarea "Broneeringus 23321420 on vaja korrigeerida Teie e-mail. Ebakorrektse e-maili tõ…"
type textarea "Необходимо исправить адрес вашей электронной почты в бронировании 23321420. Вы …"
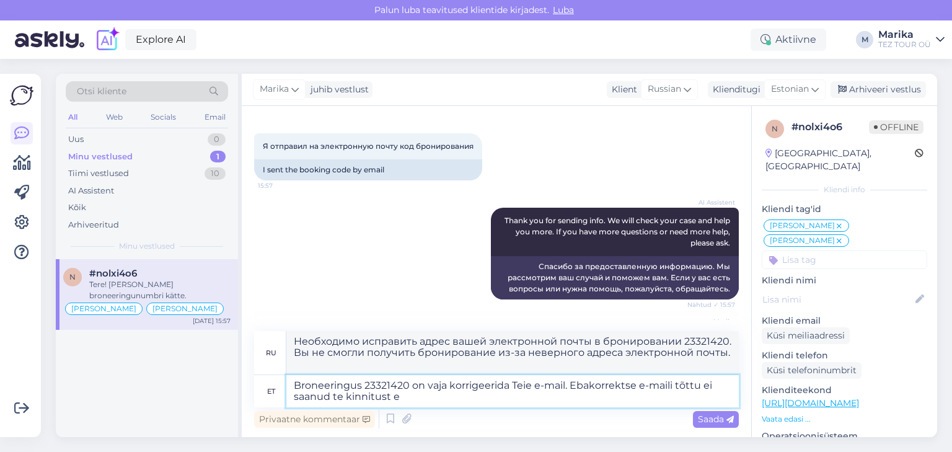
type textarea "Broneeringus 23321420 on vaja korrigeerida Teie e-mail. Ebakorrektse e-maili tõ…"
type textarea "Необходимо исправить ваш адрес электронной почты в бронировании 23321420. Вы не…"
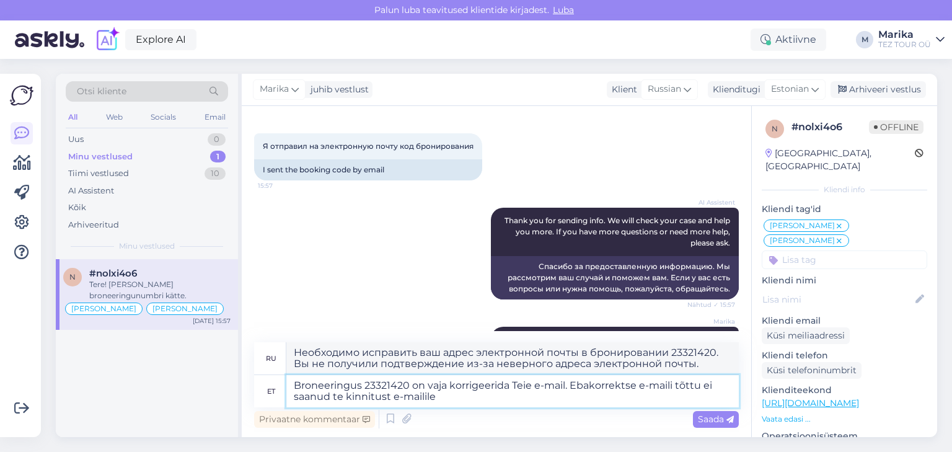
type textarea "Broneeringus 23321420 on vaja korrigeerida Teie e-mail. Ebakorrektse e-maili tõ…"
type textarea "Необходимо исправить ваш адрес электронной почты в бронировании 23321420. Вы не…"
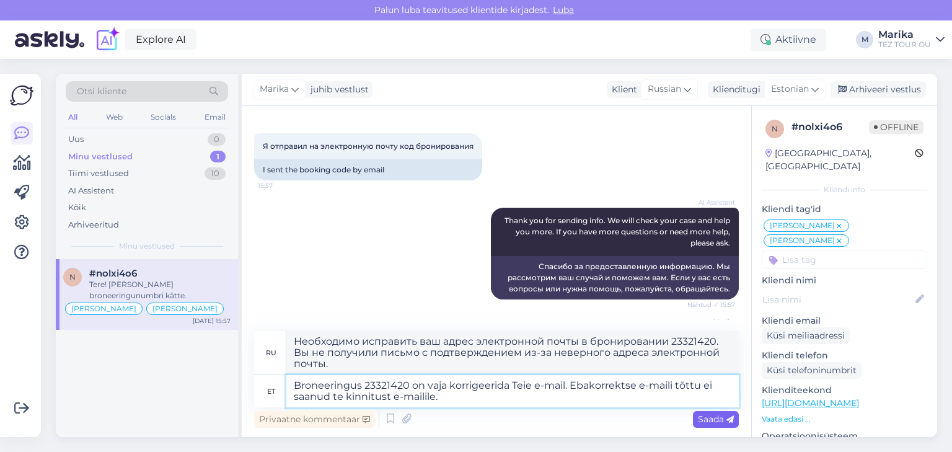
type textarea "Broneeringus 23321420 on vaja korrigeerida Teie e-mail. Ebakorrektse e-maili tõ…"
click at [702, 418] on span "Saada" at bounding box center [716, 418] width 36 height 11
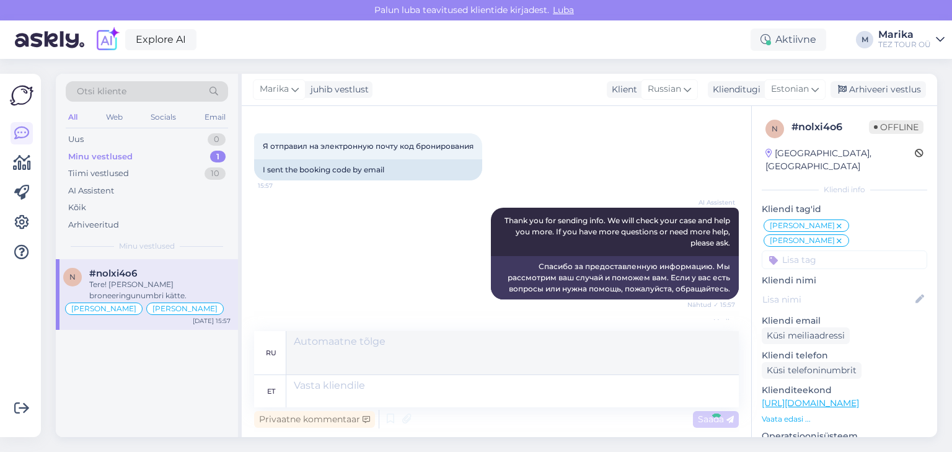
scroll to position [1884, 0]
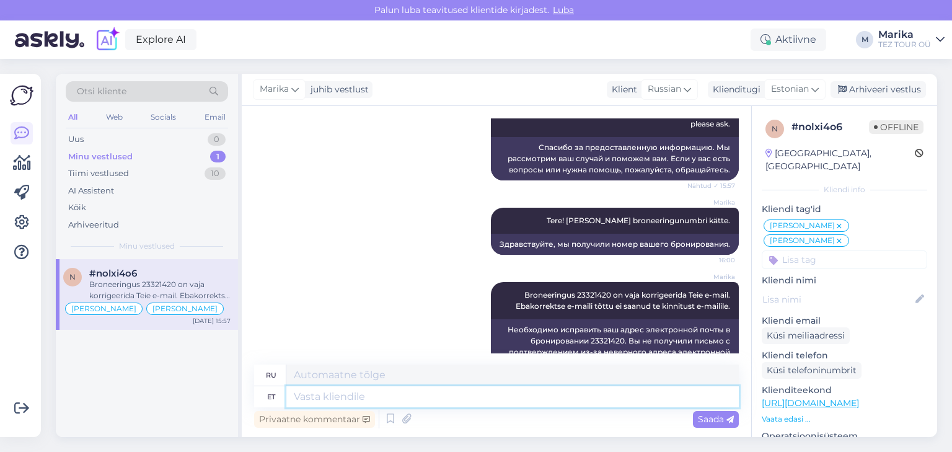
click at [619, 398] on textarea at bounding box center [512, 396] width 452 height 21
type textarea "Kirjutame t"
type textarea "Мы пишем"
type textarea "Kirjutame teile"
type textarea "Мы напишем вам"
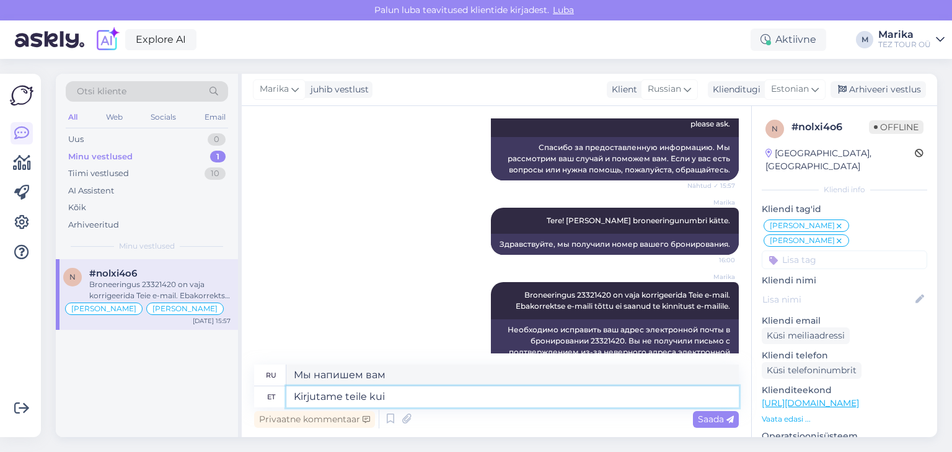
type textarea "Kirjutame teile kui"
type textarea "Мы пишем вам как"
type textarea "Kirjutame teile kui e-mail o"
type textarea "Мы напишем вам по электронной почте."
type textarea "Kirjutame teile kui e-mail on"
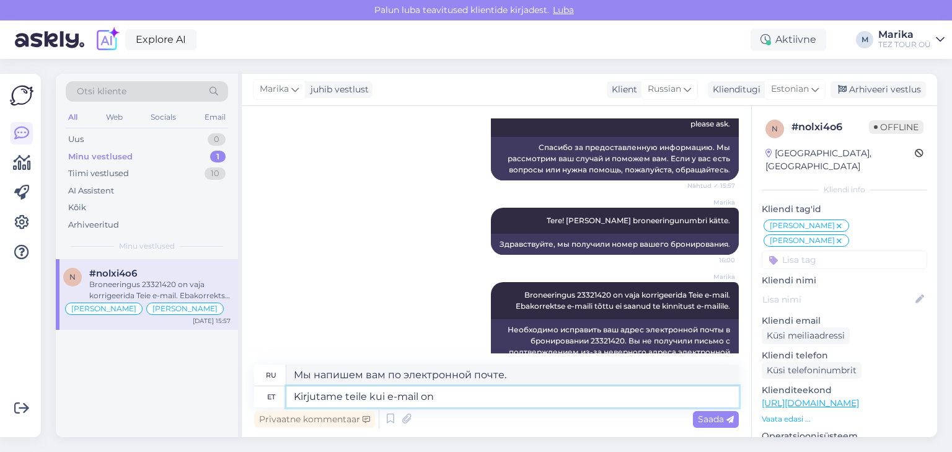
type textarea "Мы напишем вам, когда ваш адрес электронной почты будет готов."
type textarea "Kirjutame teile kui e-mail on ära p"
type textarea "Мы напишем вам, когда электронная почта будет недоступна."
type textarea "Kirjutame teile kui e-mail on ära par"
type textarea "Мы напишем вам, когда электронное письмо будет готово."
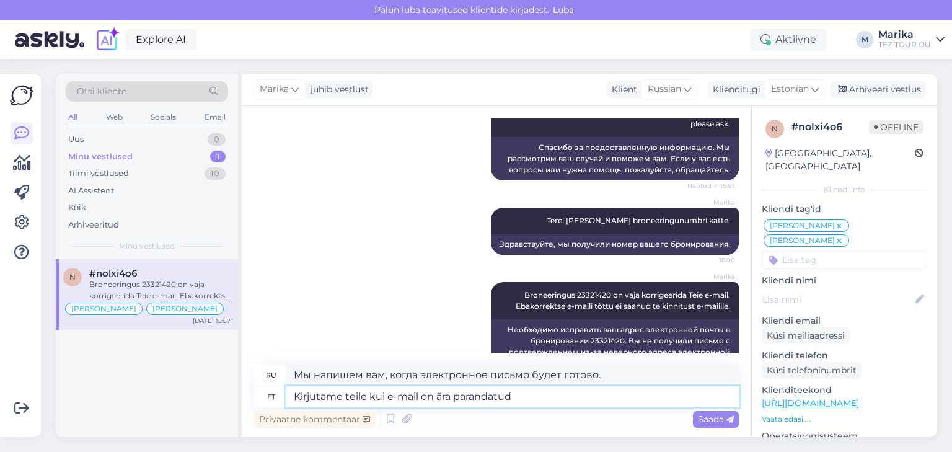
type textarea "Kirjutame teile kui e-mail on ära parandatud."
type textarea "Мы напишем вам, как только сообщение будет исправлено."
click at [420, 395] on textarea "Kirjutame teile kui e-mail on ära parandatud." at bounding box center [512, 396] width 452 height 21
type textarea "Kirjutame teile kui e-maili aadress on ära parandatud."
type textarea "Мы напишем вам, как только адрес электронной почты будет исправлен."
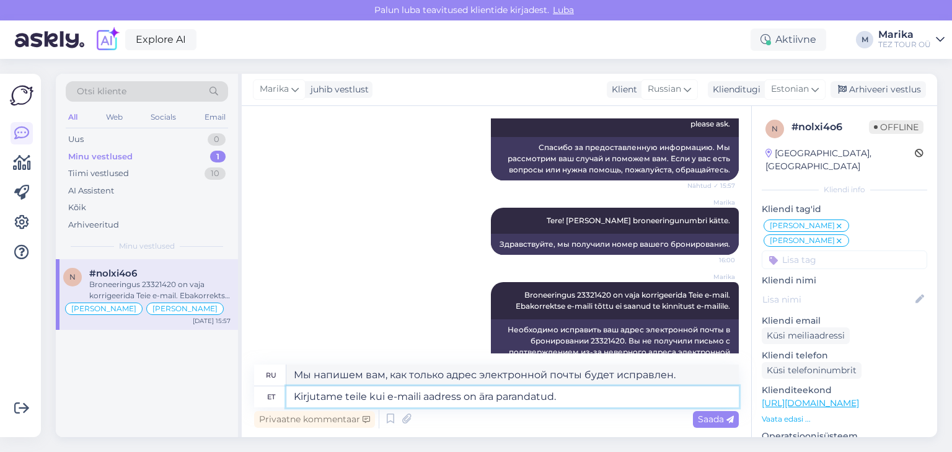
type textarea "Kirjutame teile kui e-maili aadress on ära parandatud."
click at [705, 416] on span "Saada" at bounding box center [716, 418] width 36 height 11
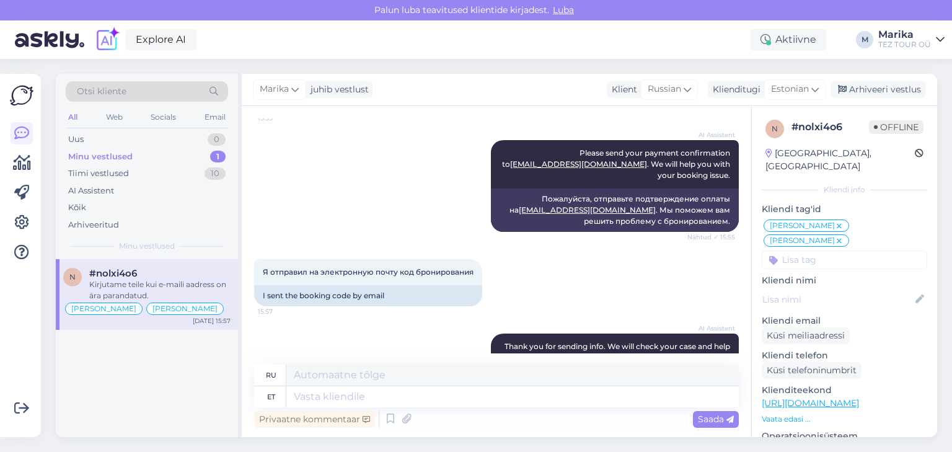
scroll to position [1969, 0]
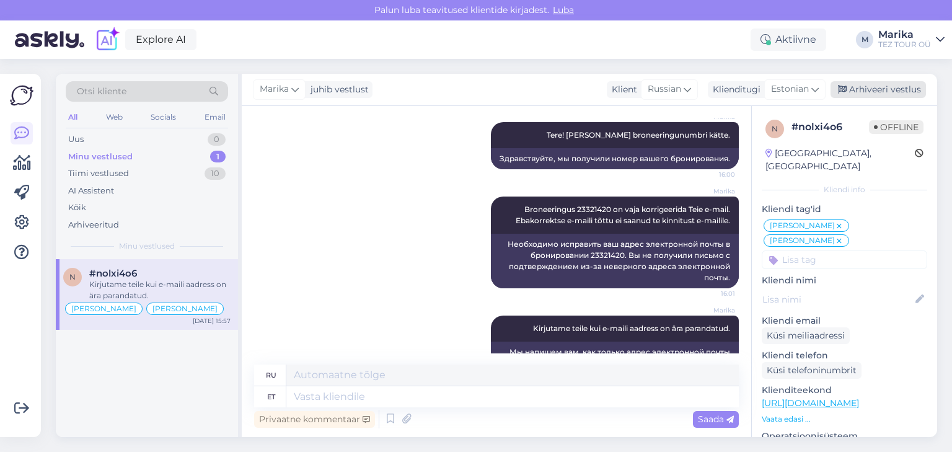
click at [868, 87] on div "Arhiveeri vestlus" at bounding box center [877, 89] width 95 height 17
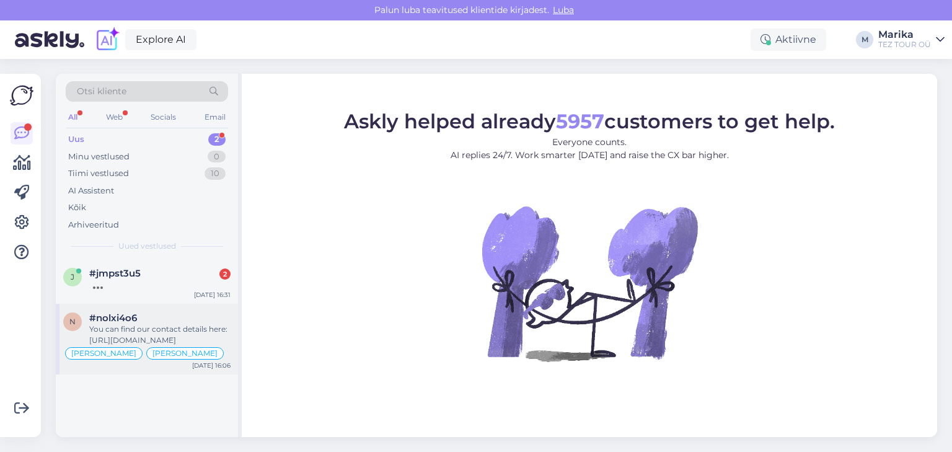
click at [198, 327] on div "You can find our contact details here: https://www.teztour.ee/page/contacts.et.…" at bounding box center [159, 334] width 141 height 22
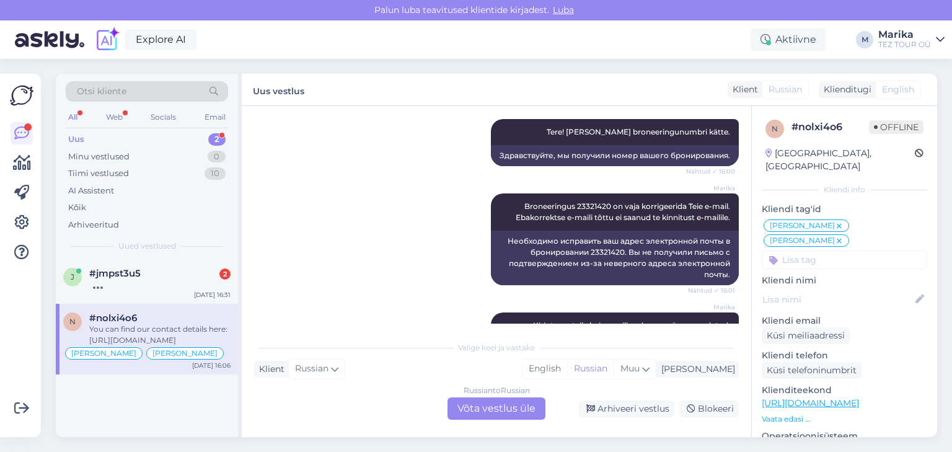
scroll to position [2171, 0]
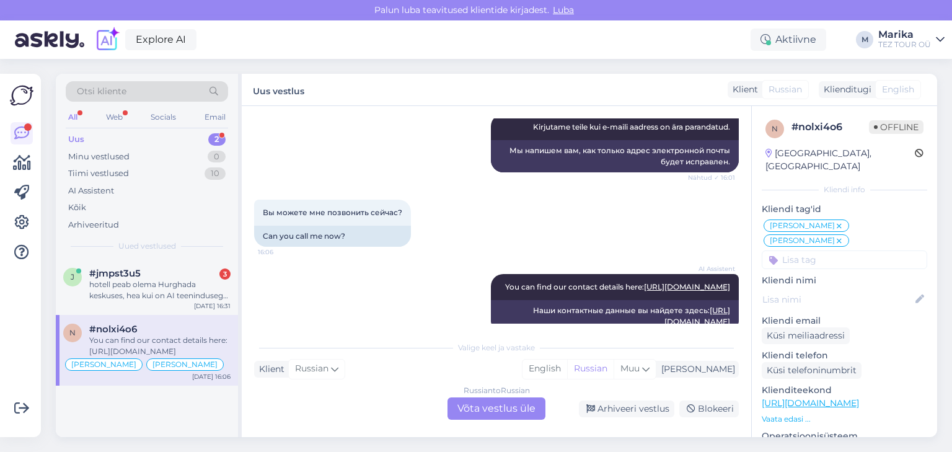
click at [508, 410] on div "Russian to Russian Võta vestlus üle" at bounding box center [496, 408] width 98 height 22
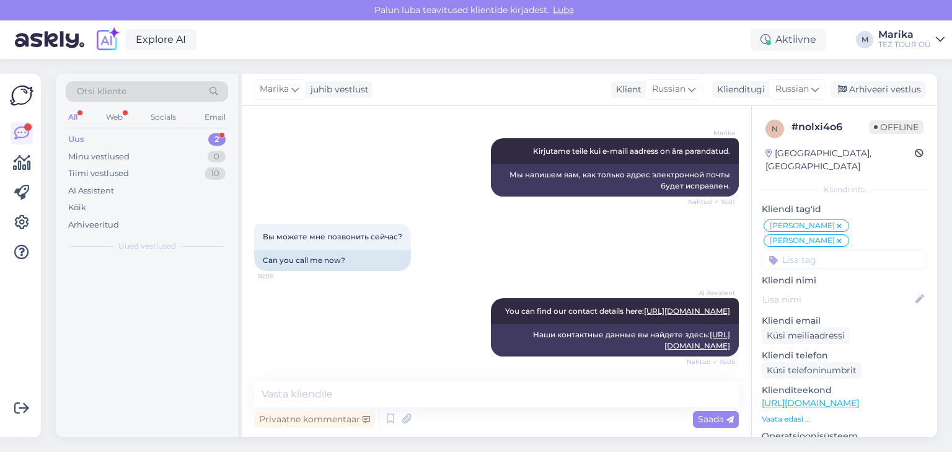
scroll to position [2124, 0]
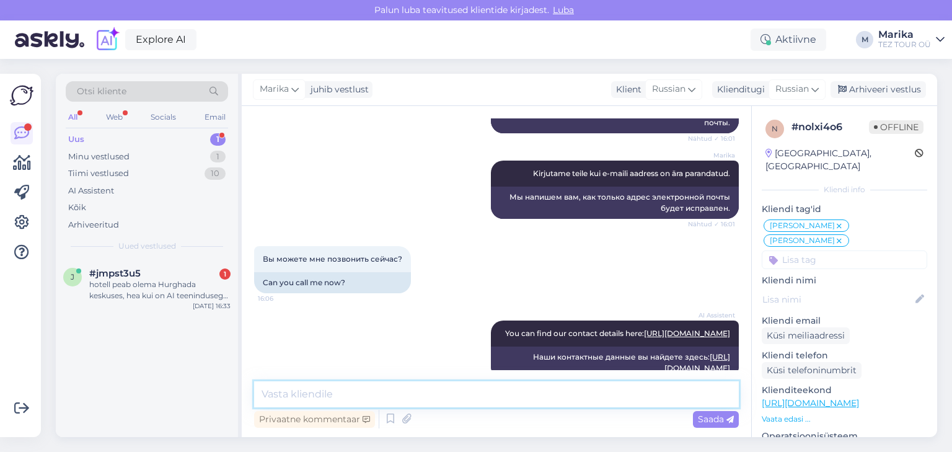
click at [543, 402] on textarea at bounding box center [496, 394] width 485 height 26
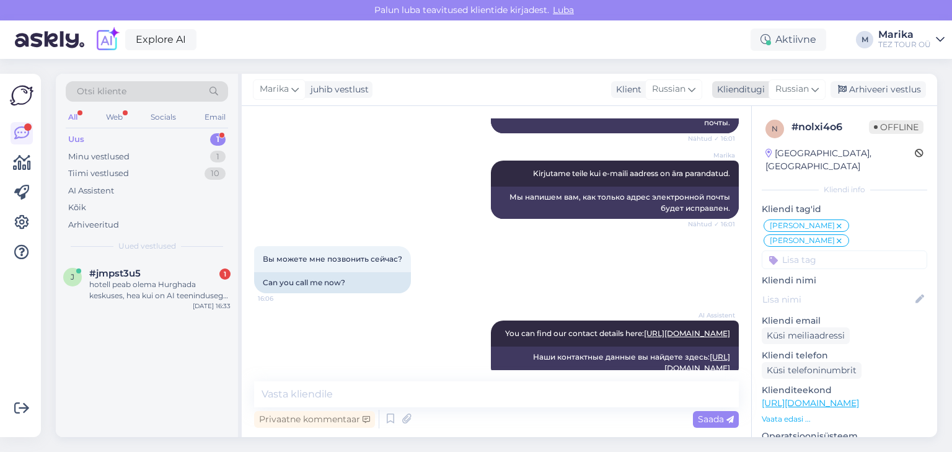
click at [806, 85] on span "Russian" at bounding box center [791, 89] width 33 height 14
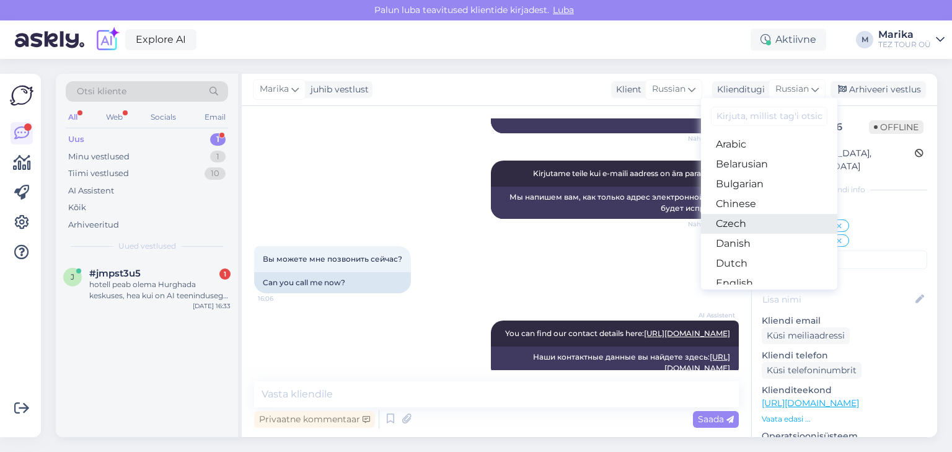
scroll to position [132, 0]
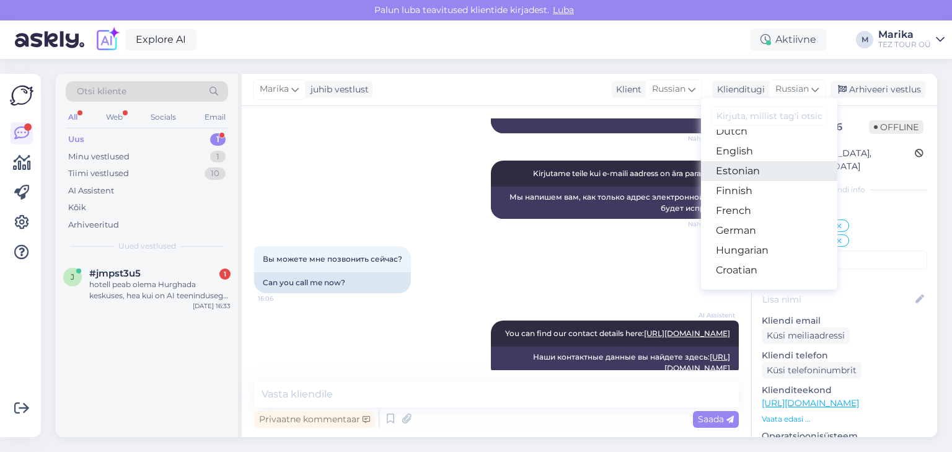
click at [744, 172] on link "Estonian" at bounding box center [769, 171] width 136 height 20
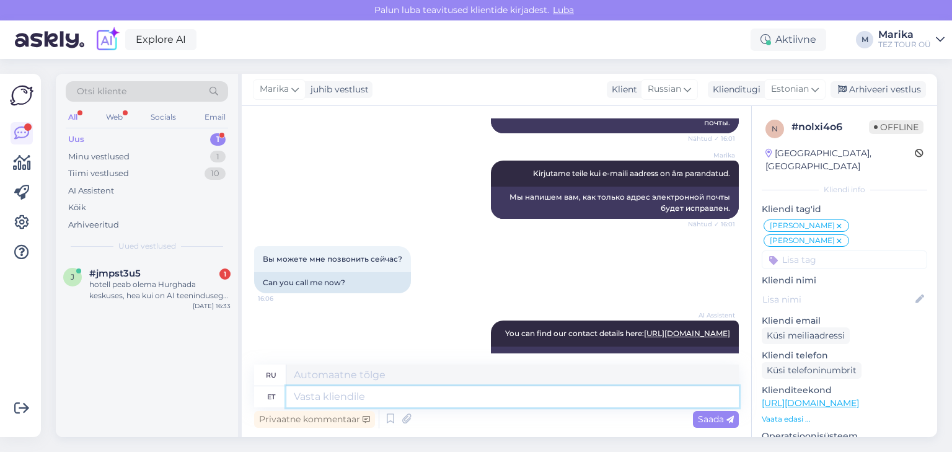
scroll to position [2141, 0]
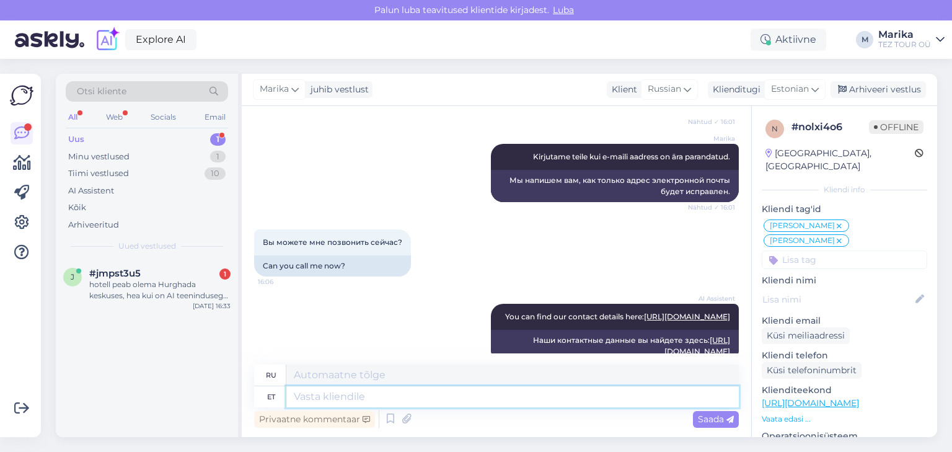
click at [451, 398] on textarea at bounding box center [512, 396] width 452 height 21
type textarea "Kõik o"
type textarea "Все"
type textarea "Kõik on n"
type textarea "Все есть"
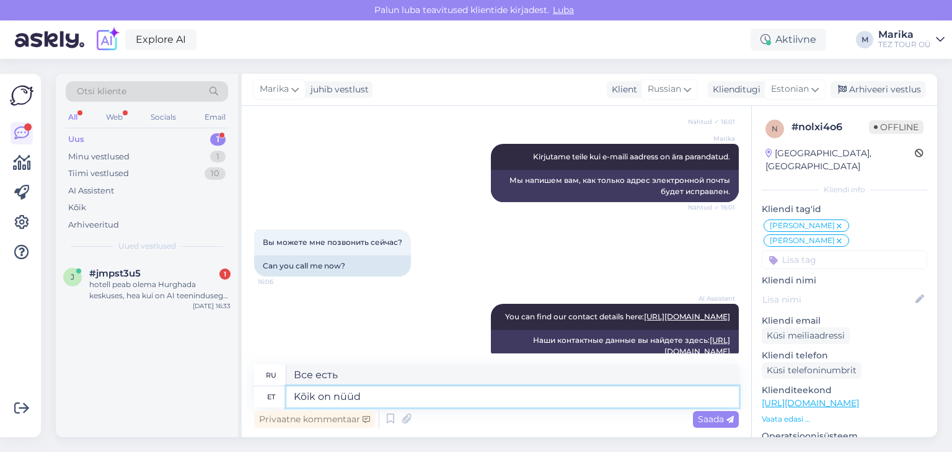
type textarea "Kõik on nüüd k"
type textarea "Все сейчас"
type textarea "Kõik on nüüd korras."
type textarea "Теперь все хорошо."
type textarea "Kõik on nüüd korras. E-"
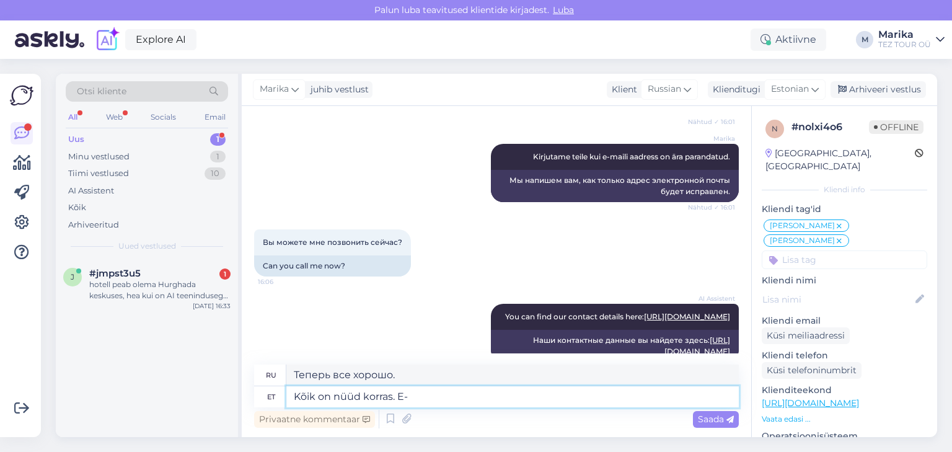
type textarea "Теперь всё хорошо. Э"
type textarea "Kõik on nüüd korras. E-mail o"
type textarea "Теперь всё хорошо. Электронная почта"
type textarea "Kõik on nüüd korras. E-mail on"
type textarea "Теперь всё в порядке. Электронная почта работает."
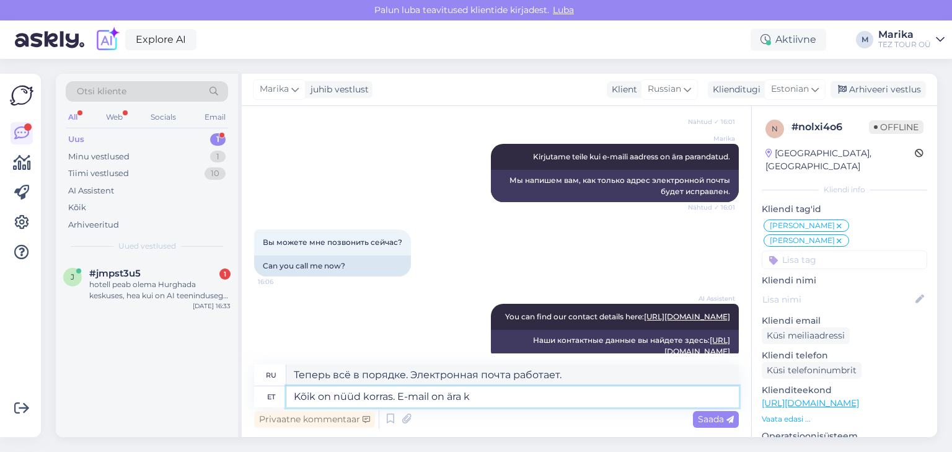
type textarea "Kõik on nüüd korras. E-mail on ära ko"
type textarea "Теперь всё в порядке. Письмо исчезло."
type textarea "Kõik on nüüd korras. E-mail on ära korrigeeritud"
type textarea "Теперь всё в порядке. Адрес электронной почты исправлен."
click at [431, 398] on textarea "Kõik on nüüd korras. E-mail on ära korrigeeritud" at bounding box center [512, 396] width 452 height 21
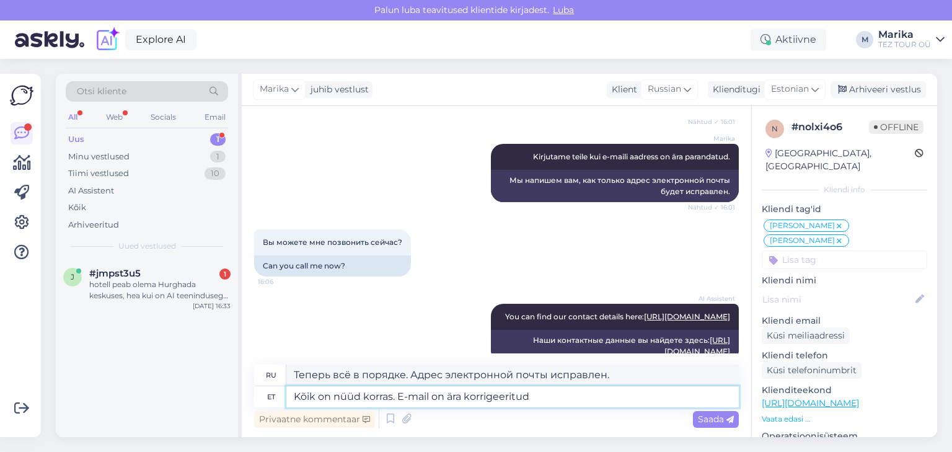
click at [583, 395] on textarea "Kõik on nüüd korras. E-mail on ära korrigeeritud" at bounding box center [512, 396] width 452 height 21
type textarea "Kõik on nüüd korras. E-mail on ära korrigeeritud. Saatsin"
type textarea "Теперь всё в порядке. Письмо исправлено. Я его отправил."
type textarea "Kõik on nüüd korras. E-mail on ära korrigeeritud. Saatsime T"
type textarea "Теперь всё в порядке. Письмо исправлено. Мы его отправили."
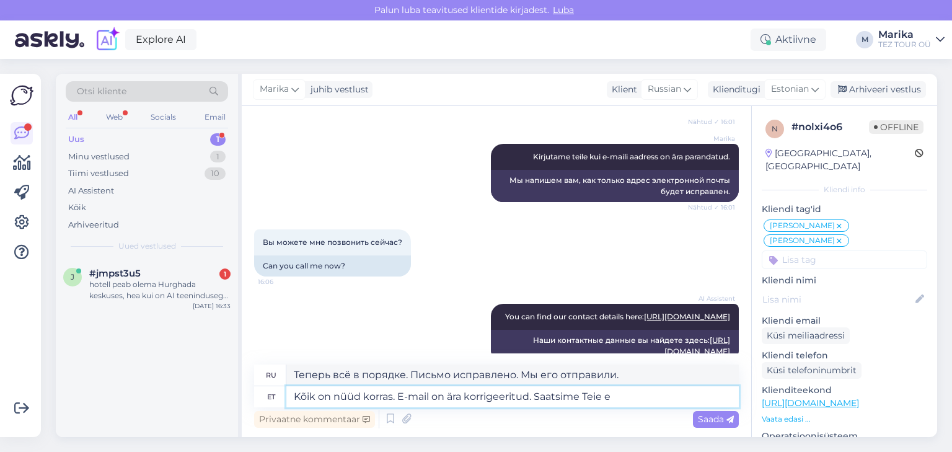
type textarea "Kõik on nüüd korras. E-mail on ära korrigeeritud. Saatsime Teie e-"
type textarea "Теперь всё в порядке. Адрес электронной почты исправлен. Мы отправили ваш"
type textarea "Kõik on nüüd korras. E-mail on ära korrigeeritud. Saatsime Teie e-mail"
type textarea "Теперь всё в порядке. Адрес электронной почты исправлен. Мы отправили ваше пись…"
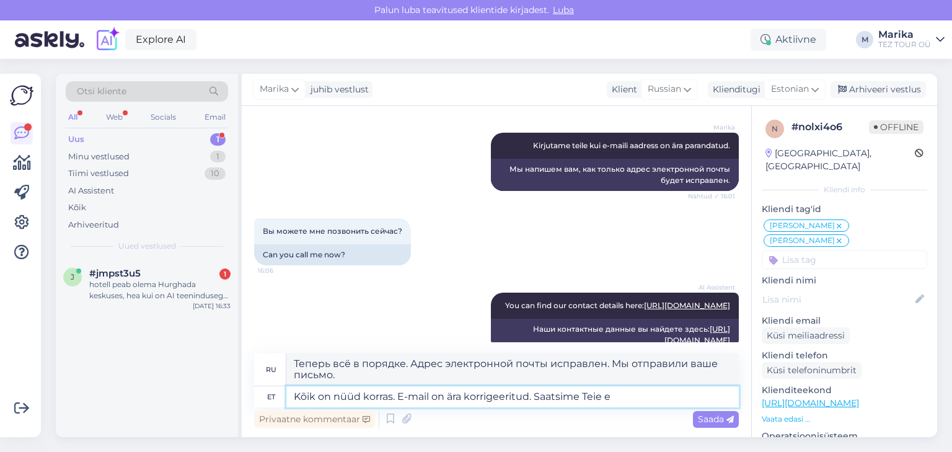
type textarea "Kõik on nüüd korras. E-mail on ära korrigeeritud. Saatsime Teie"
type textarea "Теперь всё в порядке. Адрес электронной почты исправлен. Мы отправили ваш"
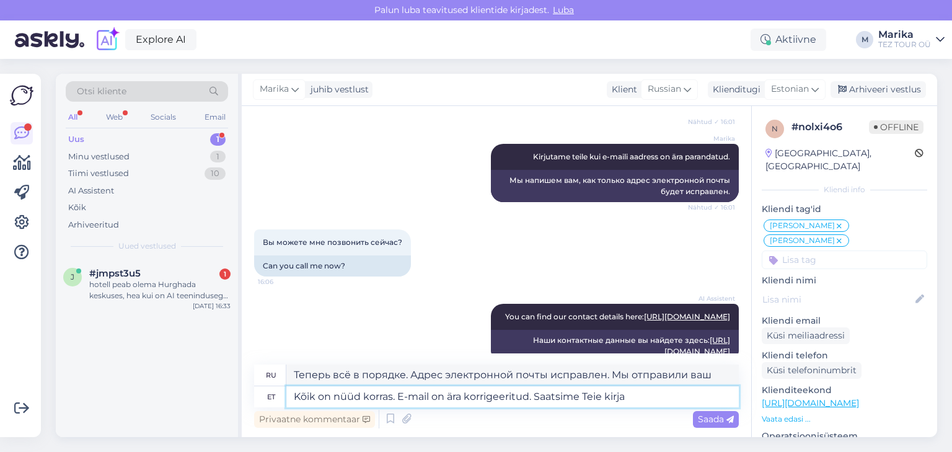
type textarea "Kõik on nüüd korras. E-mail on ära korrigeeritud. Saatsime Teie kirja."
type textarea "Теперь всё в порядке. Адрес электронной почты исправлен. Мы отправили ваше пись…"
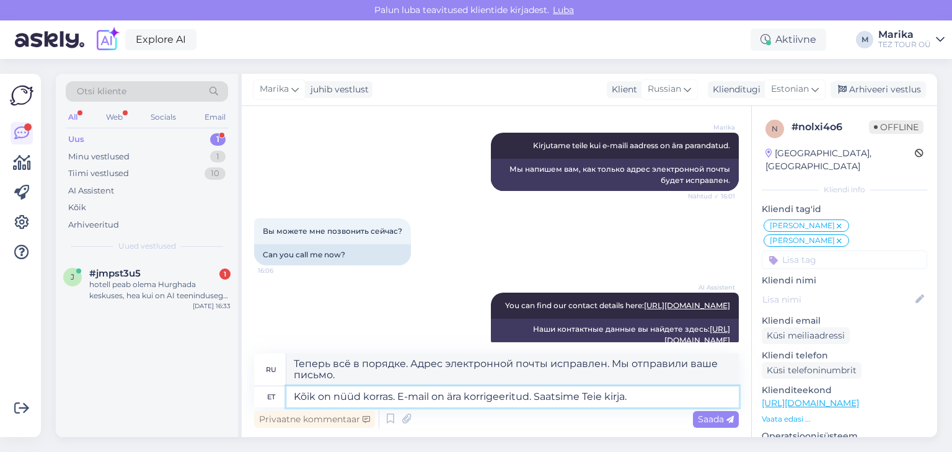
click at [604, 394] on textarea "Kõik on nüüd korras. E-mail on ära korrigeeritud. Saatsime Teie kirja." at bounding box center [512, 396] width 452 height 21
type textarea "Kõik on nüüd korras. E-mail on ära korrigeeritud. Saatsime Teile kirja."
type textarea "Теперь всё в порядке. Адрес электронной почты исправлен. Мы отправили вам письм…"
click at [640, 398] on textarea "Kõik on nüüd korras. E-mail on ära korrigeeritud. Saatsime Teile kirja." at bounding box center [512, 396] width 452 height 21
type textarea "Kõik on nüüd korras. E-mail on ära korrigeeritud. Saatsime Teile kirja."
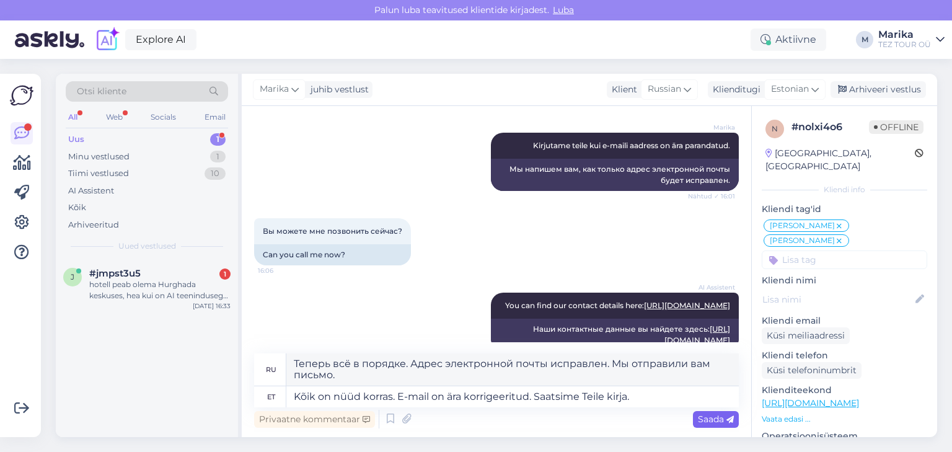
click at [710, 418] on span "Saada" at bounding box center [716, 418] width 36 height 11
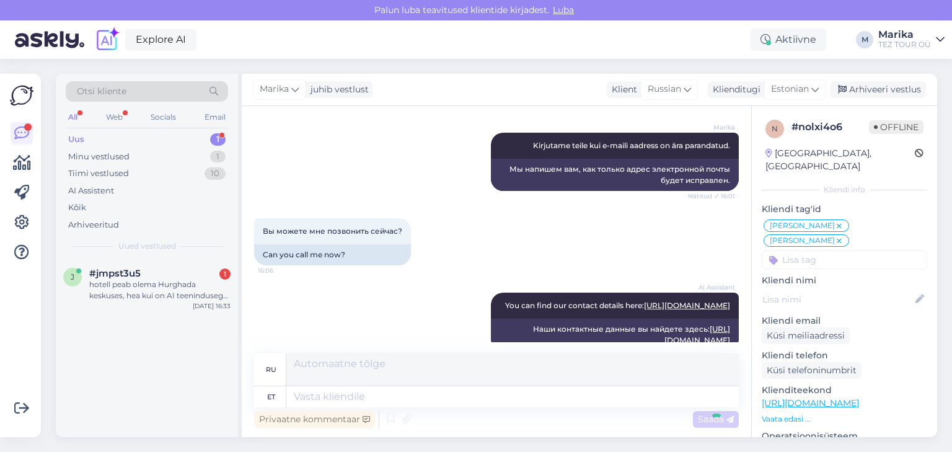
scroll to position [2238, 0]
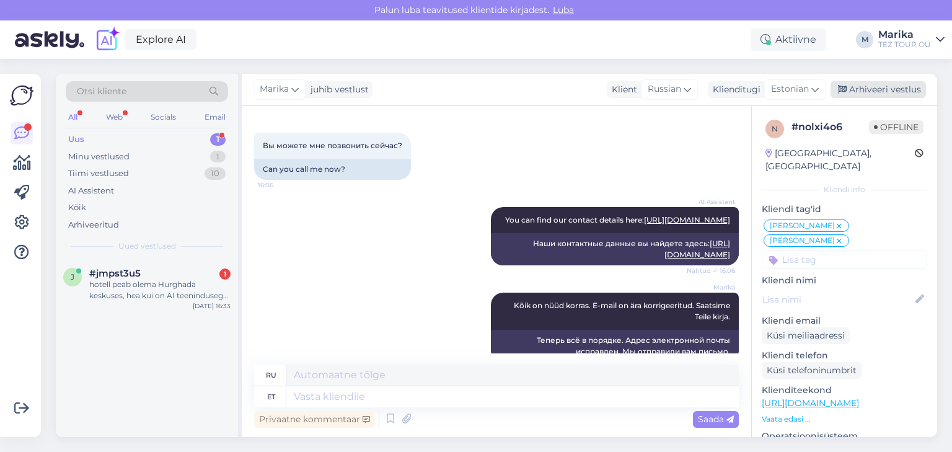
click at [881, 88] on div "Arhiveeri vestlus" at bounding box center [877, 89] width 95 height 17
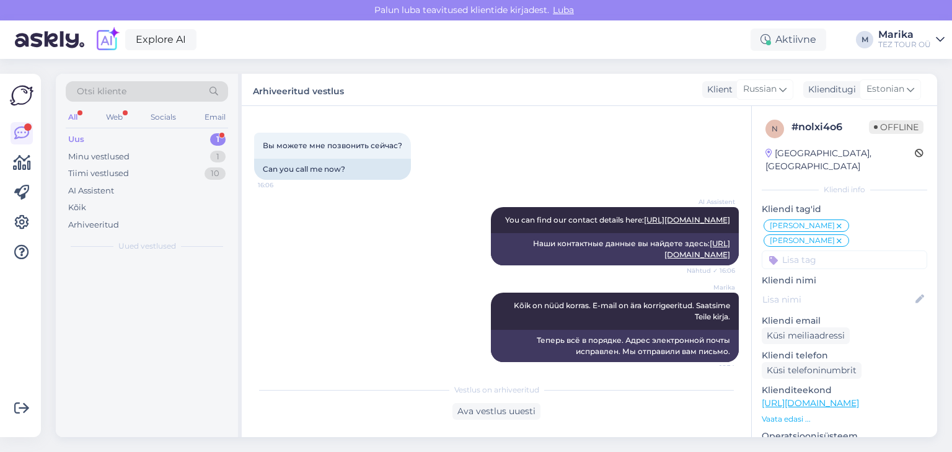
scroll to position [2225, 0]
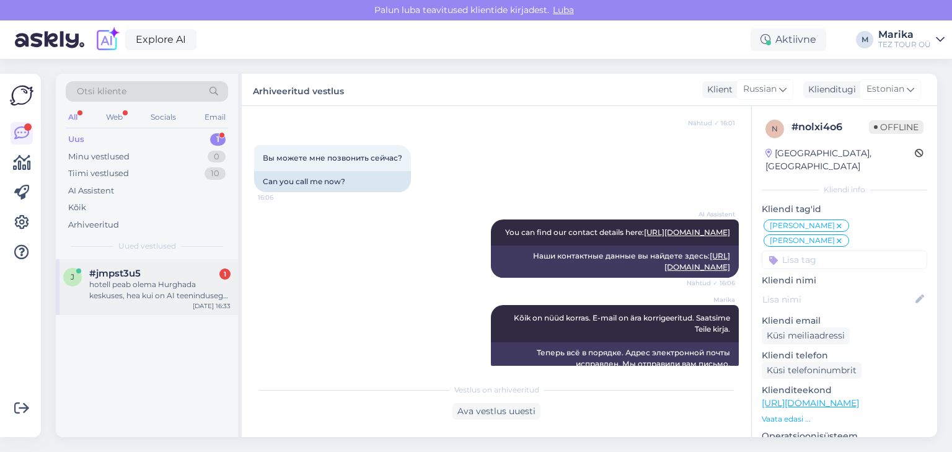
click at [134, 280] on div "hotell peab olema Hurghada keskuses, hea kui on AI teenindusega, näiteks Seagul…" at bounding box center [159, 290] width 141 height 22
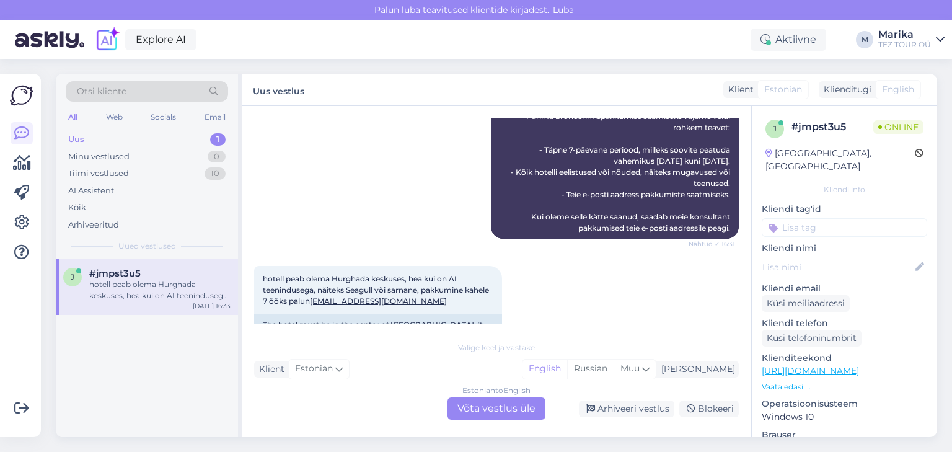
scroll to position [583, 0]
